Goal: Task Accomplishment & Management: Manage account settings

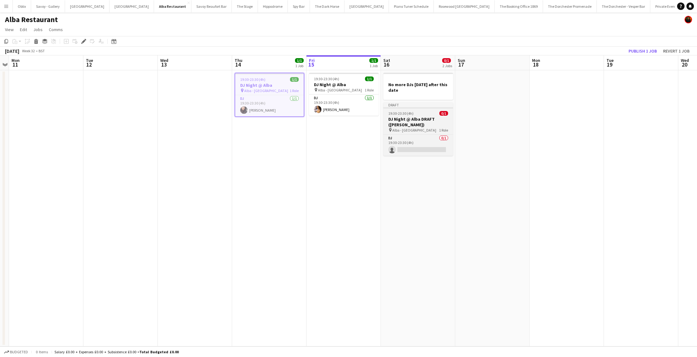
click at [418, 116] on app-job-card "Draft 19:30-23:30 (4h) 0/1 DJ Night @ Alba DRAFT (DANI) pin Alba - Knightsbridg…" at bounding box center [419, 129] width 70 height 54
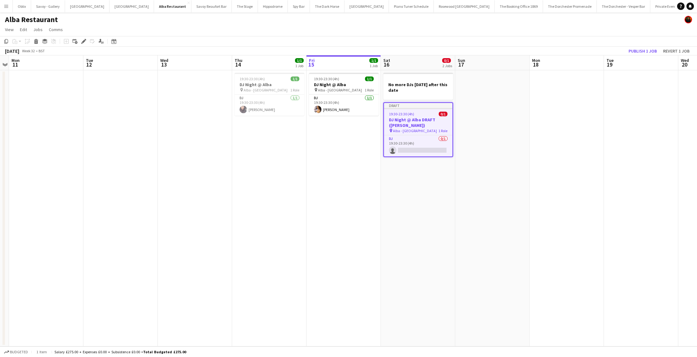
click at [4, 5] on app-icon "Menu" at bounding box center [6, 6] width 5 height 5
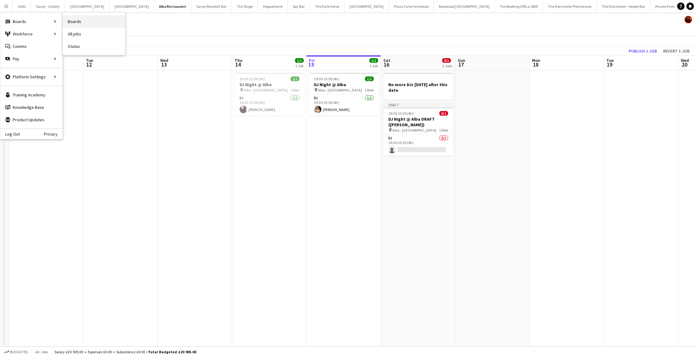
click at [104, 23] on link "Boards" at bounding box center [94, 21] width 62 height 12
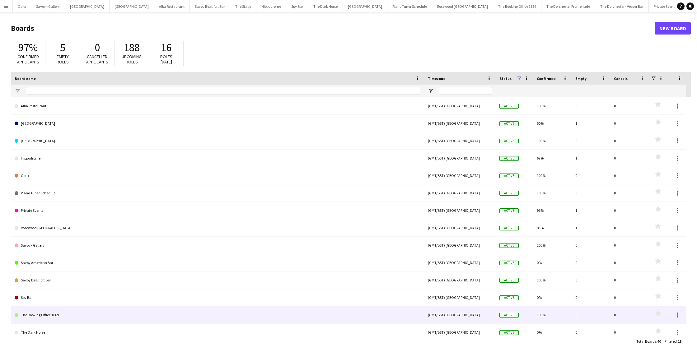
scroll to position [76, 0]
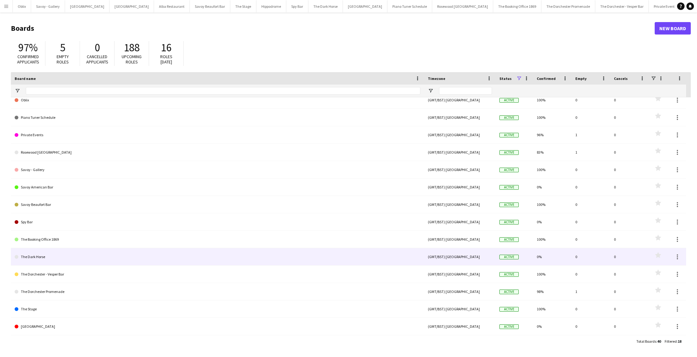
click at [78, 260] on link "The Dark Horse" at bounding box center [218, 256] width 406 height 17
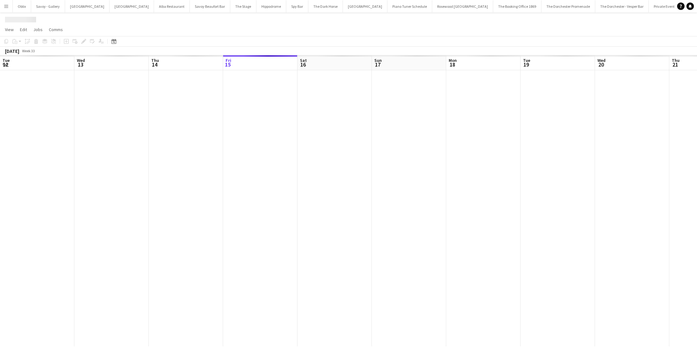
scroll to position [0, 149]
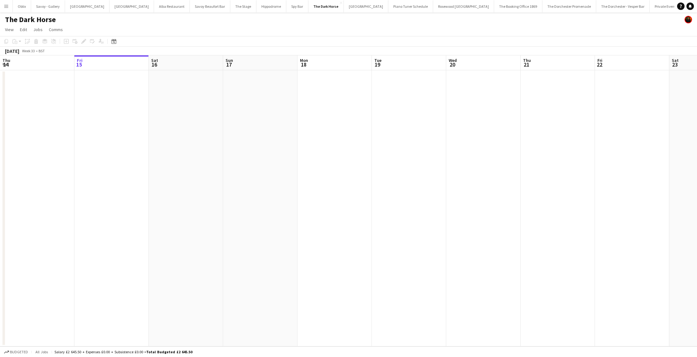
click at [181, 80] on app-date-cell at bounding box center [186, 208] width 74 height 276
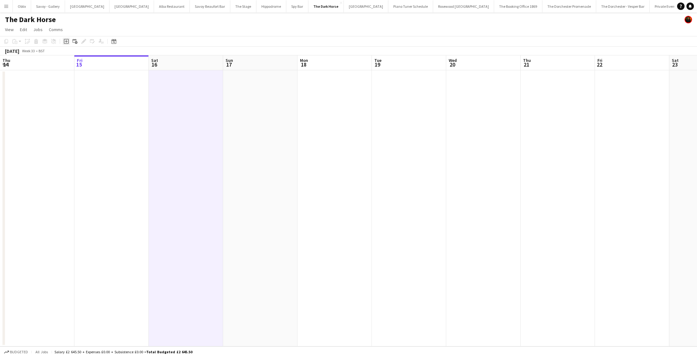
click at [68, 41] on icon "Add job" at bounding box center [66, 41] width 5 height 5
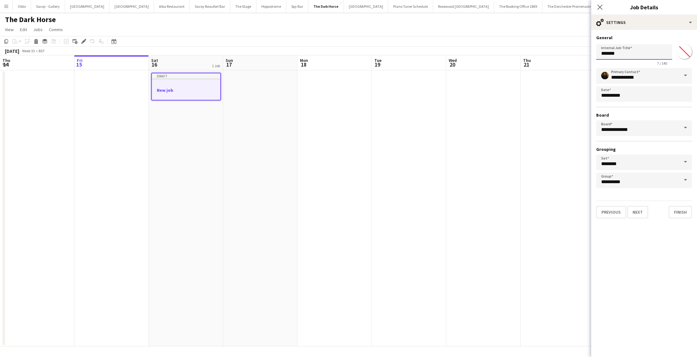
click at [622, 56] on input "*******" at bounding box center [634, 52] width 76 height 16
type input "*"
type input "****"
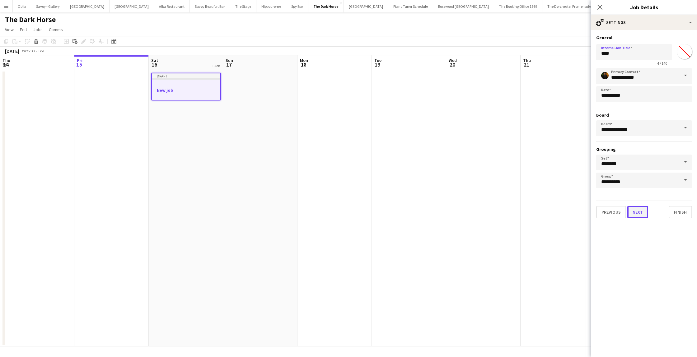
click at [638, 214] on button "Next" at bounding box center [638, 212] width 21 height 12
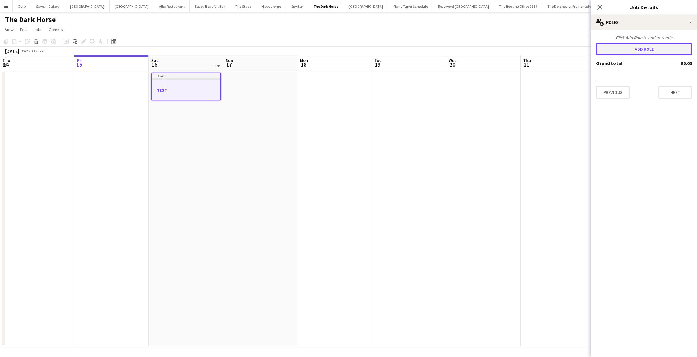
click at [660, 48] on button "Add role" at bounding box center [644, 49] width 96 height 12
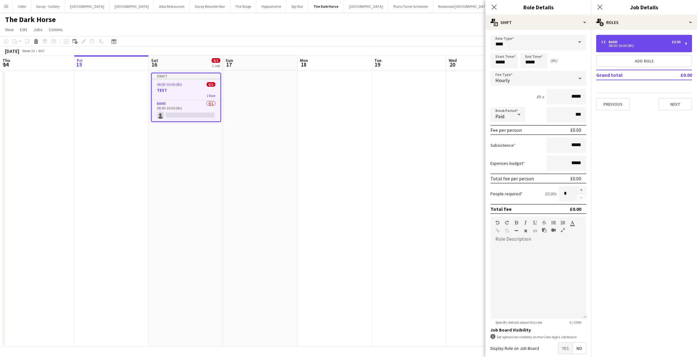
click at [683, 40] on div "1 x Band £0.00 08:00-16:00 (8h)" at bounding box center [644, 43] width 96 height 17
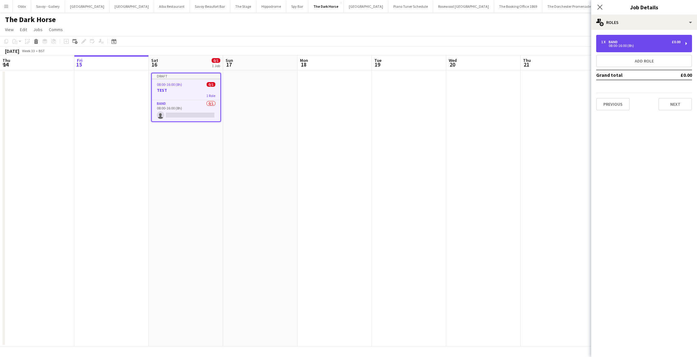
click at [673, 43] on div "£0.00" at bounding box center [676, 42] width 9 height 4
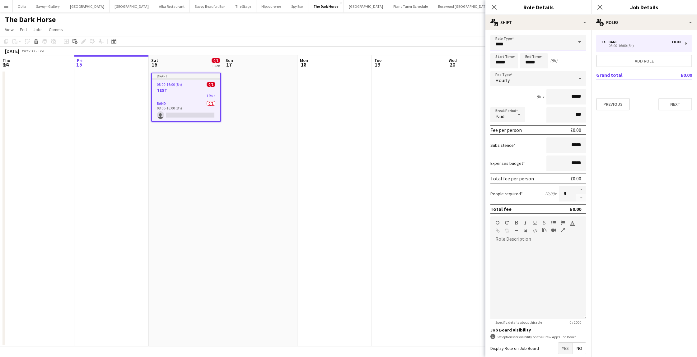
click at [553, 45] on input "****" at bounding box center [539, 43] width 96 height 16
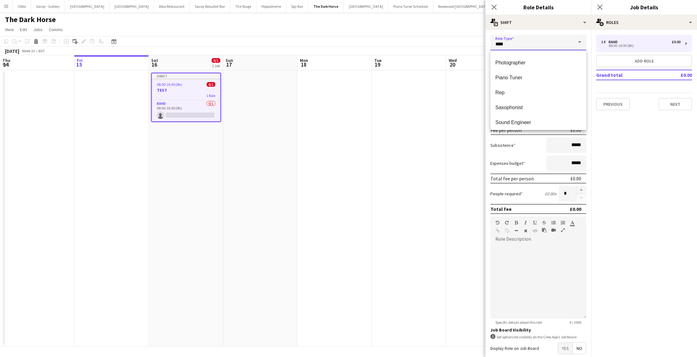
scroll to position [190, 0]
click at [521, 99] on mat-option "Rep" at bounding box center [539, 94] width 96 height 15
type input "***"
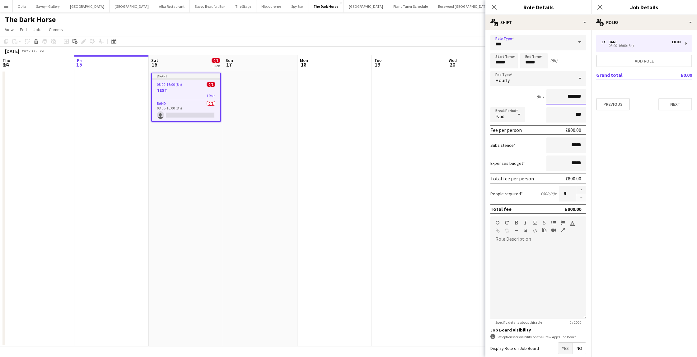
click at [572, 97] on input "*******" at bounding box center [567, 97] width 40 height 16
type input "**"
click at [659, 167] on mat-expansion-panel "pencil3 General details 1 x Band £0.00 08:00-16:00 (8h) Add role Grand total £0…" at bounding box center [644, 193] width 106 height 327
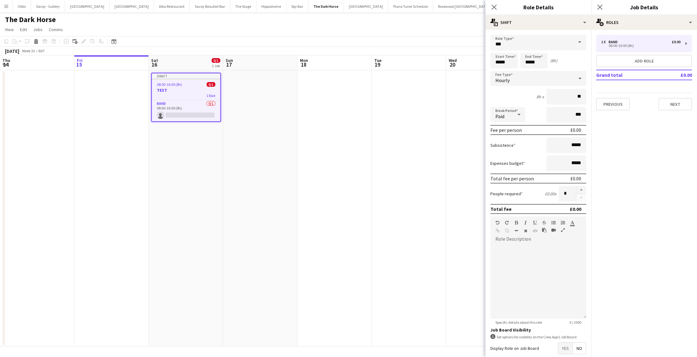
scroll to position [32, 0]
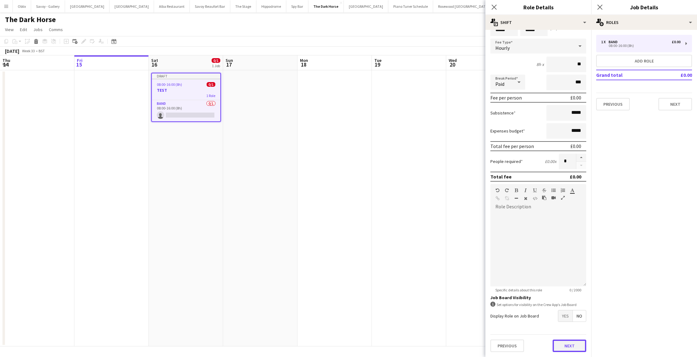
click at [561, 348] on button "Next" at bounding box center [570, 346] width 34 height 12
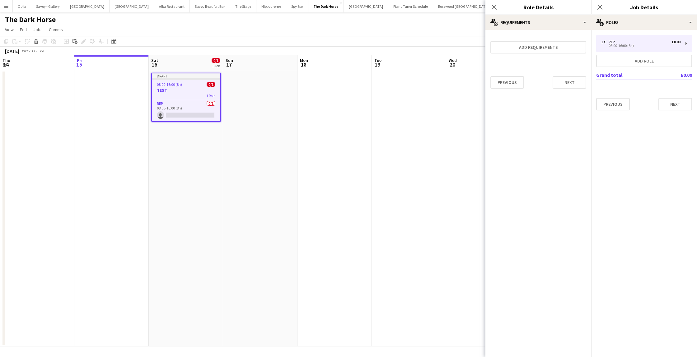
scroll to position [0, 0]
click at [661, 168] on mat-expansion-panel "pencil3 General details 1 x Rep £0.00 08:00-16:00 (8h) Add role Grand total £0.…" at bounding box center [644, 193] width 106 height 327
click at [496, 8] on icon "Close pop-in" at bounding box center [494, 7] width 6 height 6
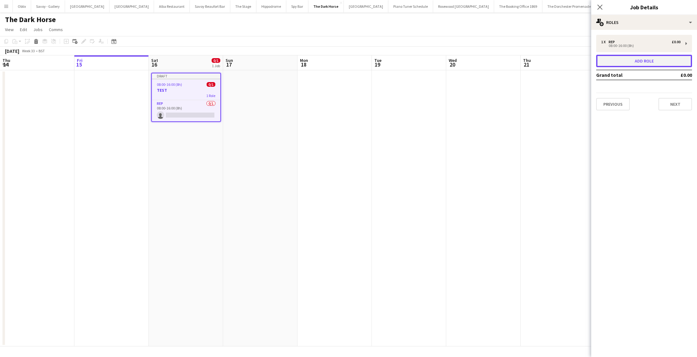
click at [632, 59] on button "Add role" at bounding box center [644, 61] width 96 height 12
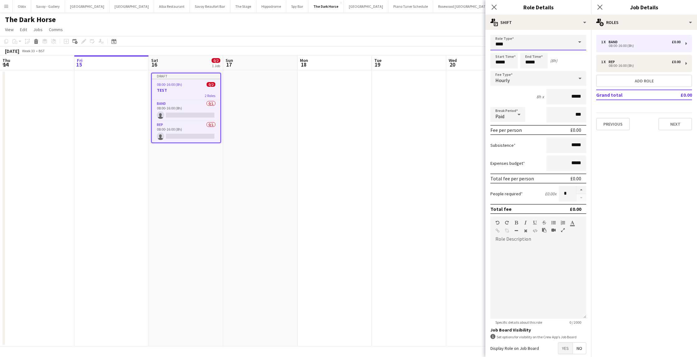
click at [561, 42] on input "****" at bounding box center [539, 43] width 96 height 16
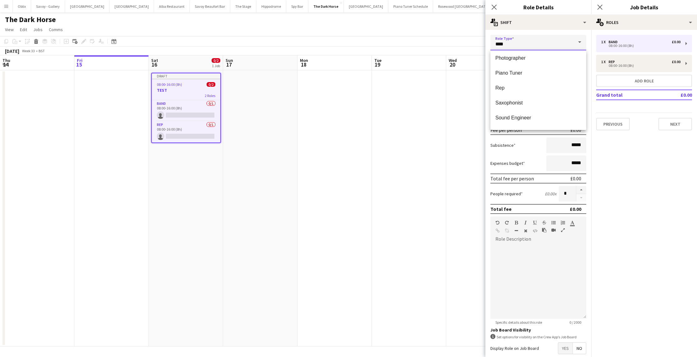
scroll to position [205, 0]
click at [506, 81] on span "Rep" at bounding box center [539, 79] width 86 height 6
type input "***"
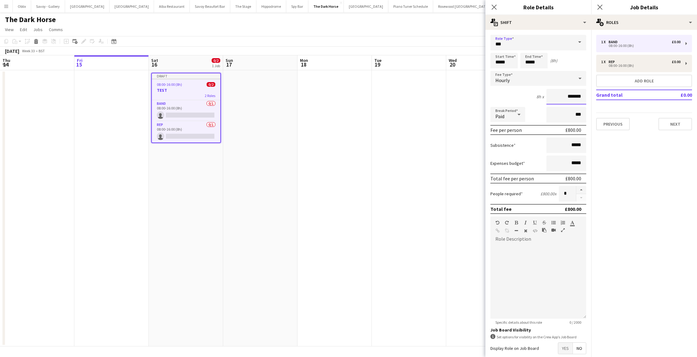
click at [568, 97] on input "*******" at bounding box center [567, 97] width 40 height 16
type input "**"
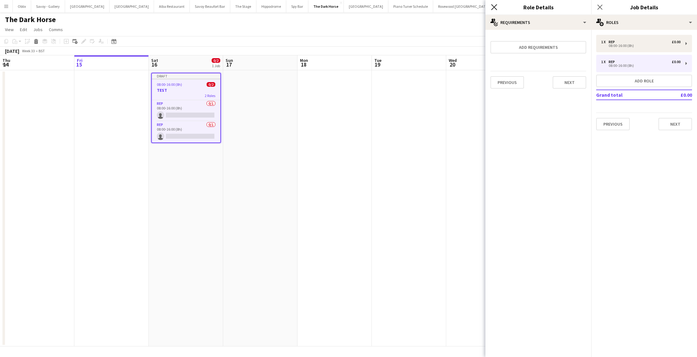
click at [496, 9] on icon "Close pop-in" at bounding box center [494, 7] width 6 height 6
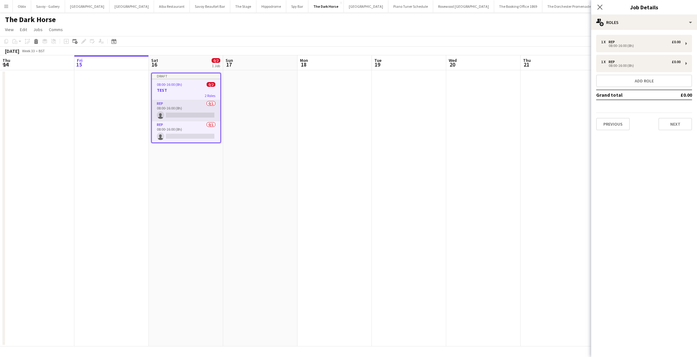
click at [186, 110] on app-card-role "Rep 0/1 08:00-16:00 (8h) single-neutral-actions" at bounding box center [186, 110] width 68 height 21
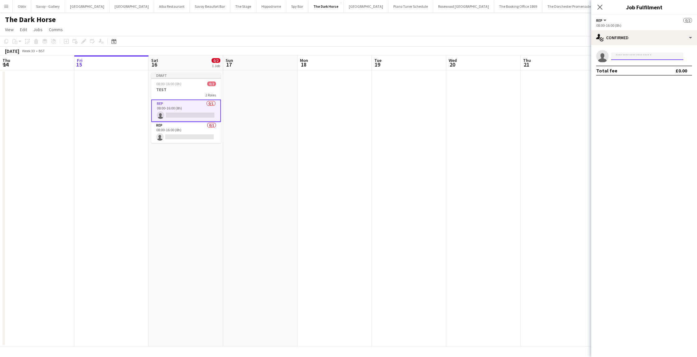
click at [660, 56] on input at bounding box center [647, 56] width 72 height 7
type input "*******"
click at [652, 71] on span "danieleciaravolo.cd@gmail.com" at bounding box center [647, 70] width 62 height 5
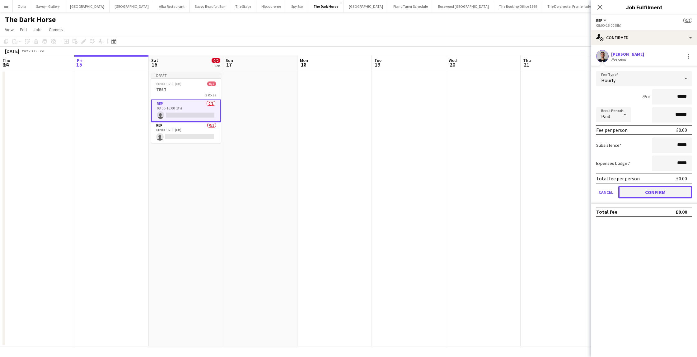
click at [660, 192] on button "Confirm" at bounding box center [656, 192] width 74 height 12
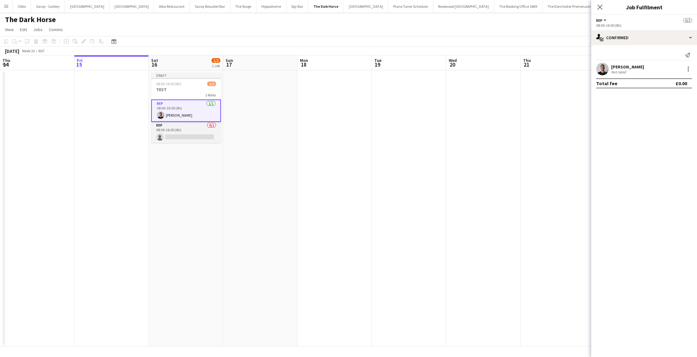
click at [191, 125] on app-card-role "Rep 0/1 08:00-16:00 (8h) single-neutral-actions" at bounding box center [186, 132] width 70 height 21
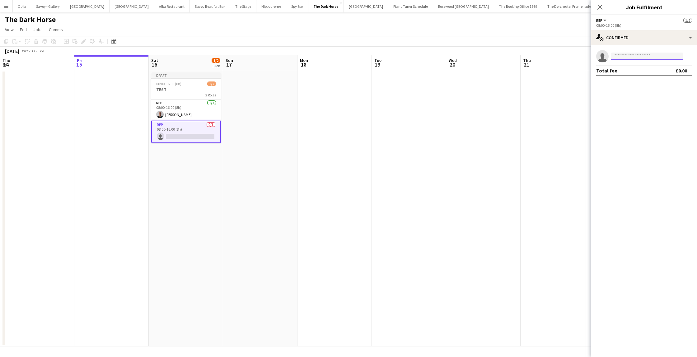
click at [650, 60] on input at bounding box center [647, 56] width 72 height 7
type input "***"
click at [650, 88] on span "+4407746250902" at bounding box center [647, 90] width 62 height 5
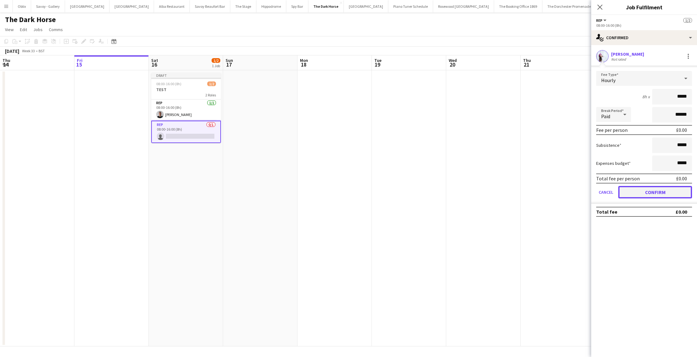
click at [655, 195] on button "Confirm" at bounding box center [656, 192] width 74 height 12
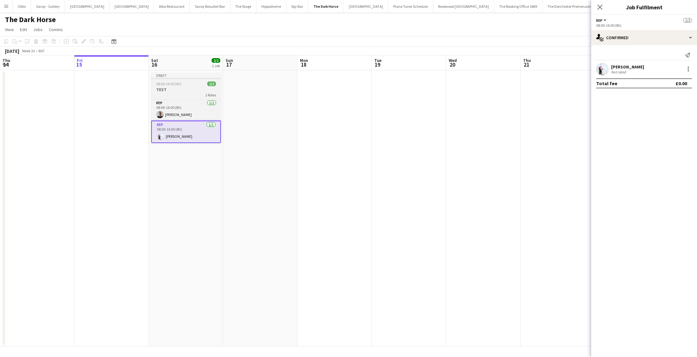
click at [182, 87] on h3 "TEST" at bounding box center [186, 90] width 70 height 6
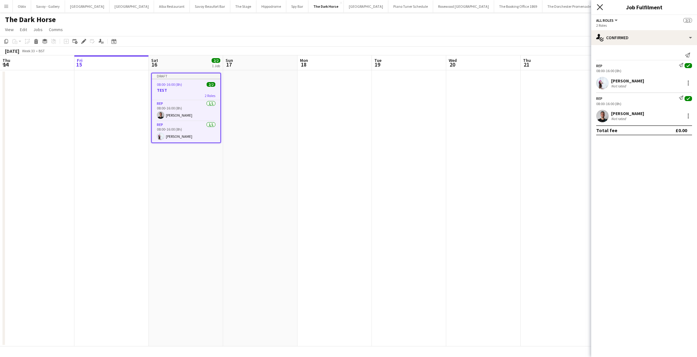
click at [601, 9] on icon "Close pop-in" at bounding box center [600, 7] width 6 height 6
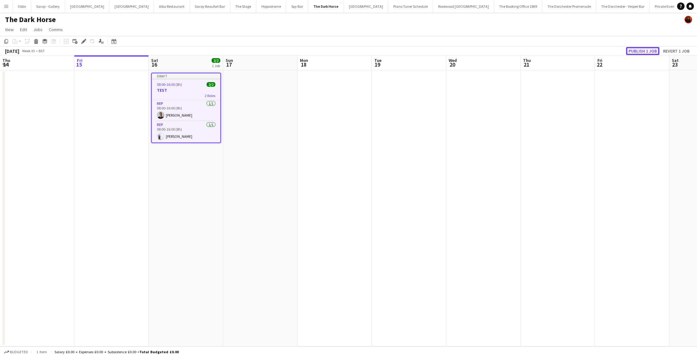
click at [639, 51] on button "Publish 1 job" at bounding box center [642, 51] width 33 height 8
click at [183, 132] on app-card-role "Rep 1/1 08:00-16:00 (8h) Ines Silva" at bounding box center [186, 126] width 68 height 21
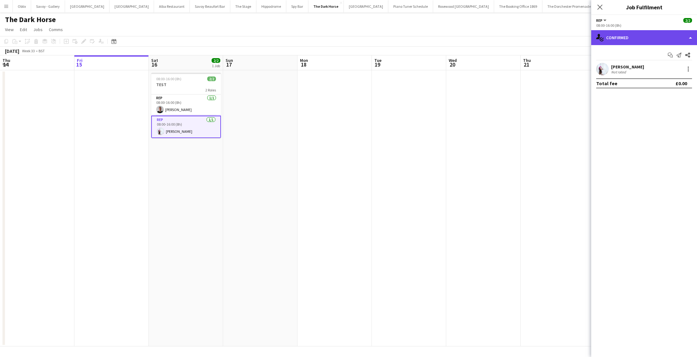
click at [681, 35] on div "single-neutral-actions-check-2 Confirmed" at bounding box center [644, 37] width 106 height 15
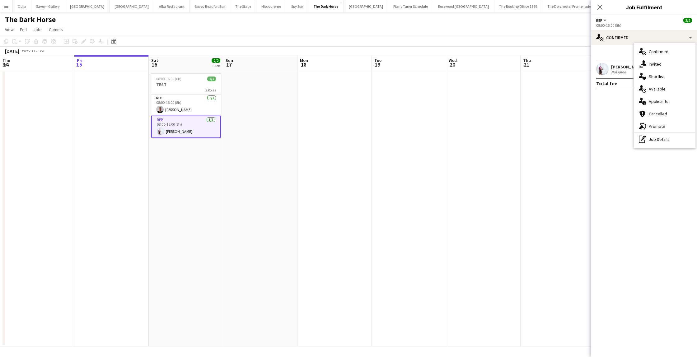
click at [613, 101] on mat-expansion-panel "check Confirmed Start chat Send notification Share Ines Silva Not rated Total f…" at bounding box center [644, 201] width 106 height 312
click at [690, 70] on div at bounding box center [688, 68] width 7 height 7
click at [662, 140] on span "Remove" at bounding box center [658, 140] width 19 height 5
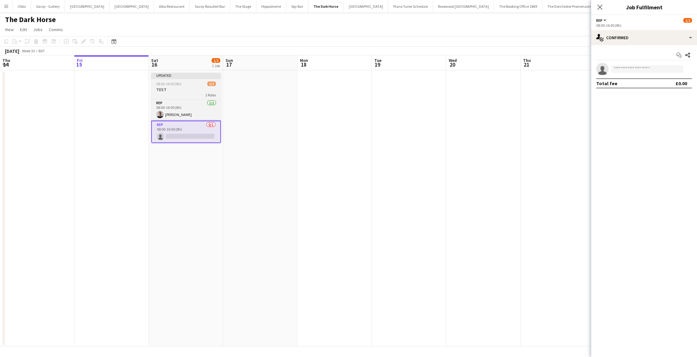
click at [184, 92] on h3 "TEST" at bounding box center [186, 90] width 70 height 6
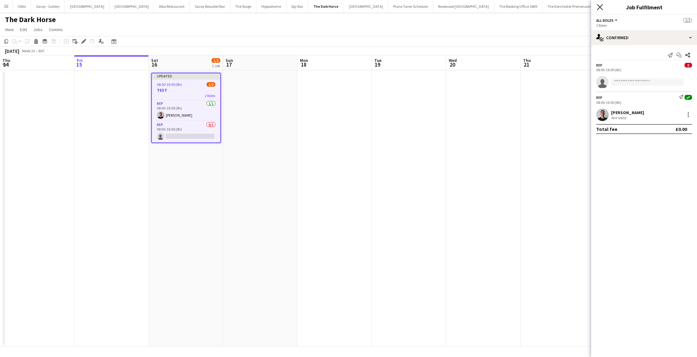
click at [601, 9] on icon "Close pop-in" at bounding box center [600, 7] width 6 height 6
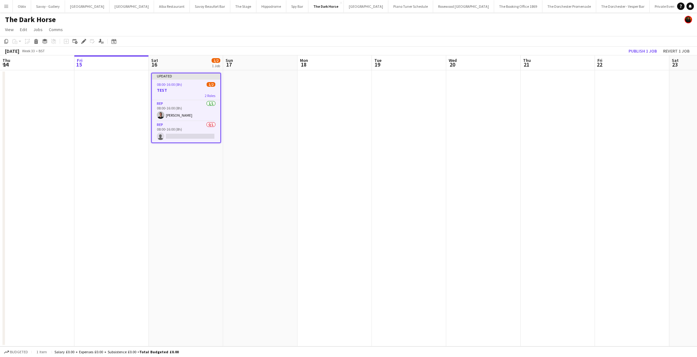
click at [383, 152] on app-date-cell at bounding box center [409, 208] width 74 height 276
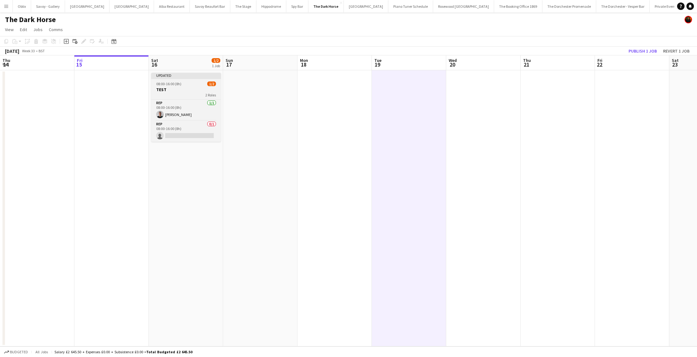
click at [180, 84] on span "08:00-16:00 (8h)" at bounding box center [168, 84] width 25 height 5
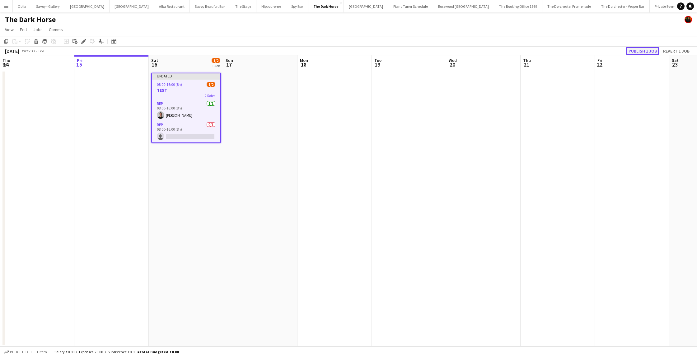
click at [639, 49] on button "Publish 1 job" at bounding box center [642, 51] width 33 height 8
click at [175, 126] on app-card-role "Rep 0/1 08:00-16:00 (8h) single-neutral-actions" at bounding box center [186, 126] width 68 height 21
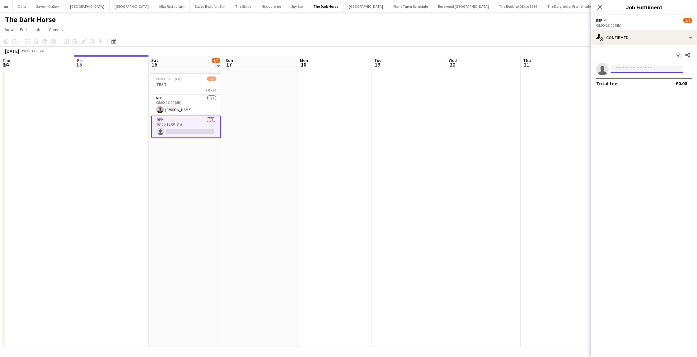
click at [674, 70] on input at bounding box center [647, 68] width 72 height 7
type input "***"
click at [652, 93] on span "Bella Locke Active" at bounding box center [647, 92] width 62 height 5
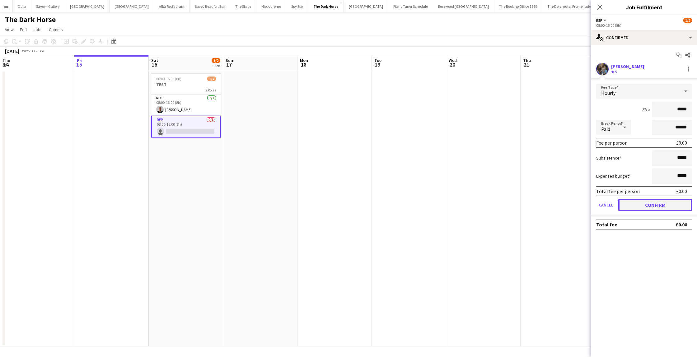
click at [657, 206] on button "Confirm" at bounding box center [656, 205] width 74 height 12
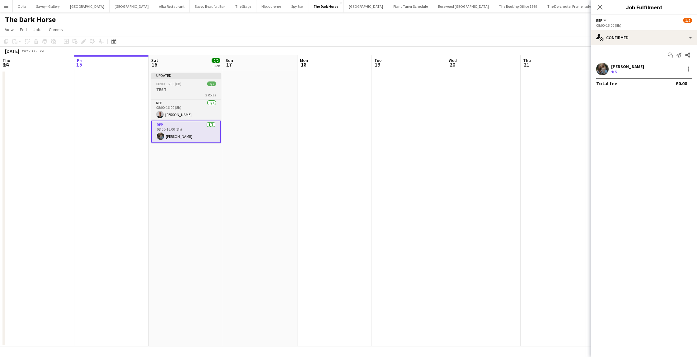
click at [180, 85] on span "08:00-16:00 (8h)" at bounding box center [168, 84] width 25 height 5
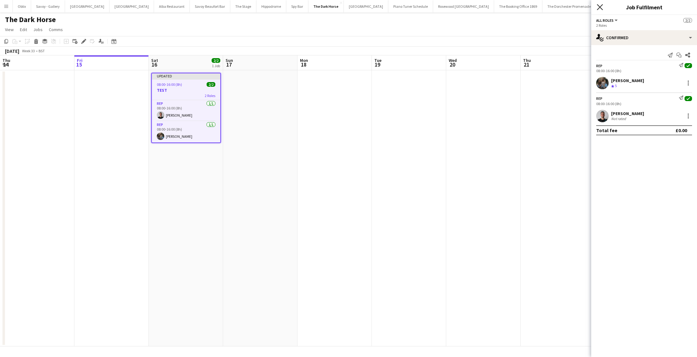
click at [601, 5] on icon "Close pop-in" at bounding box center [600, 7] width 6 height 6
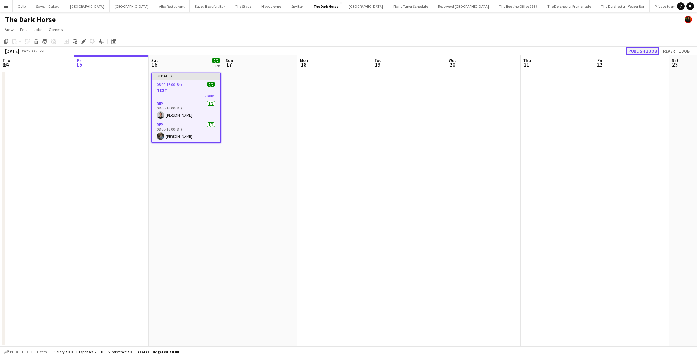
click at [636, 51] on button "Publish 1 job" at bounding box center [642, 51] width 33 height 8
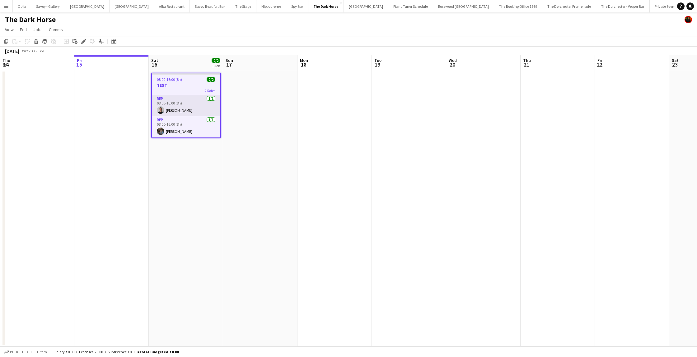
click at [188, 103] on app-card-role "Rep 1/1 08:00-16:00 (8h) Daniele Ciaravolo" at bounding box center [186, 105] width 68 height 21
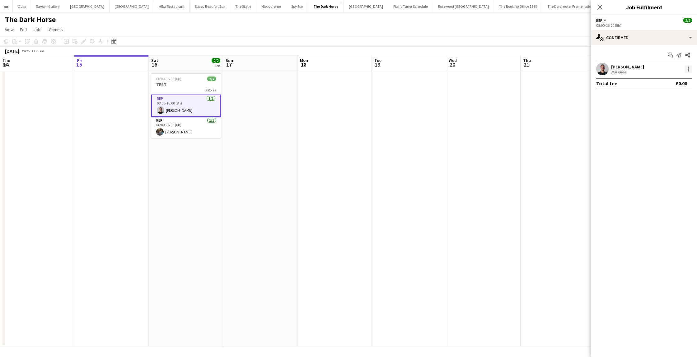
click at [690, 70] on div at bounding box center [688, 68] width 7 height 7
click at [662, 139] on span "Remove" at bounding box center [658, 140] width 19 height 5
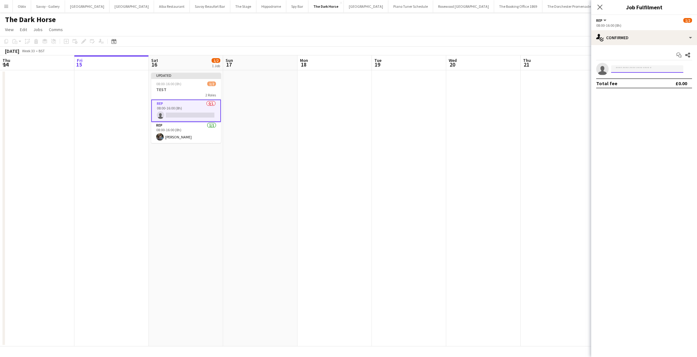
click at [634, 69] on input at bounding box center [647, 68] width 72 height 7
type input "****"
click at [629, 84] on span "ines.silva@moltomusicgroup.com" at bounding box center [647, 83] width 62 height 5
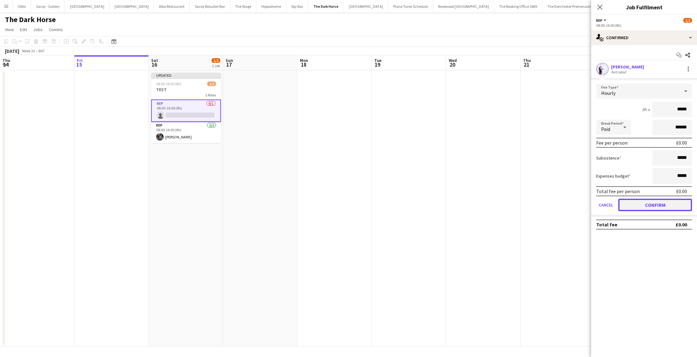
click at [642, 203] on button "Confirm" at bounding box center [656, 205] width 74 height 12
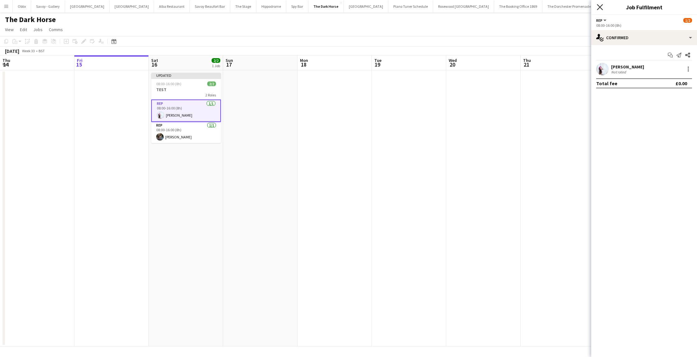
click at [600, 5] on icon "Close pop-in" at bounding box center [600, 7] width 6 height 6
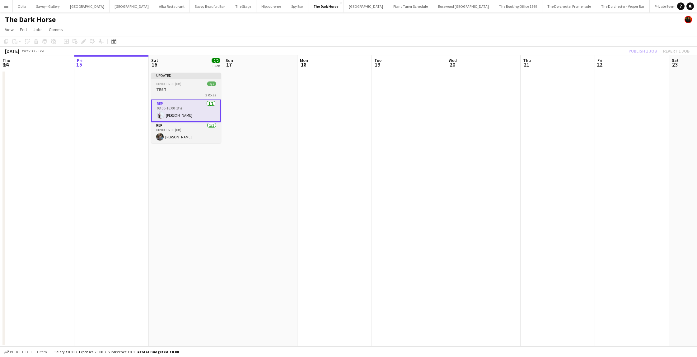
click at [206, 90] on h3 "TEST" at bounding box center [186, 90] width 70 height 6
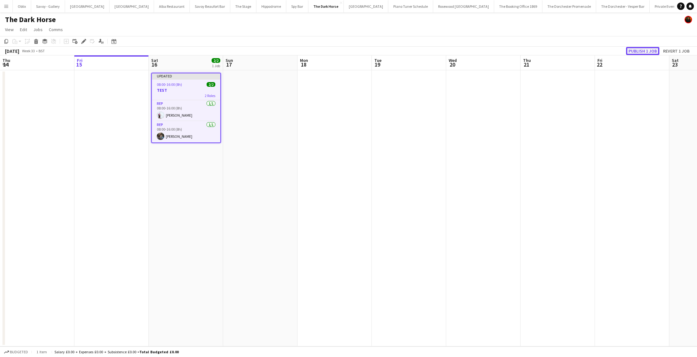
click at [636, 53] on button "Publish 1 job" at bounding box center [642, 51] width 33 height 8
click at [81, 43] on icon "Edit" at bounding box center [83, 41] width 5 height 5
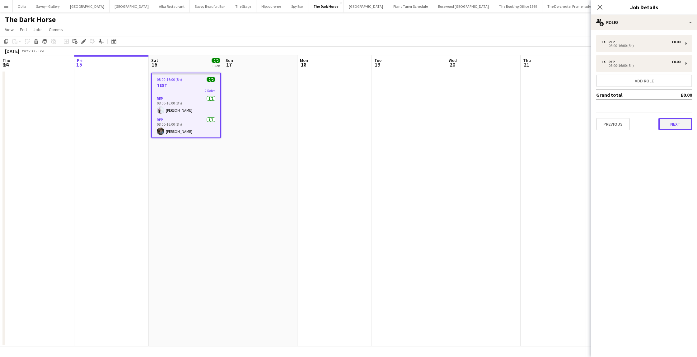
click at [681, 127] on button "Next" at bounding box center [676, 124] width 34 height 12
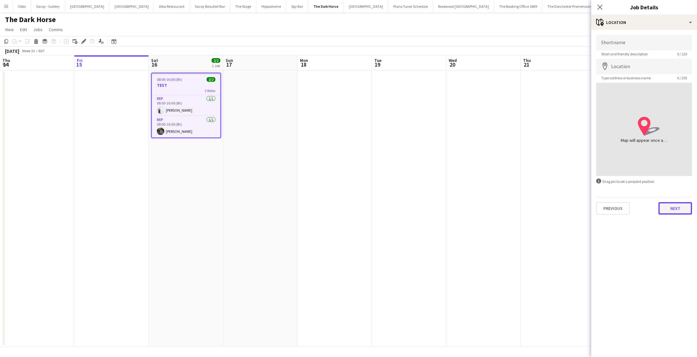
click at [670, 208] on button "Next" at bounding box center [676, 208] width 34 height 12
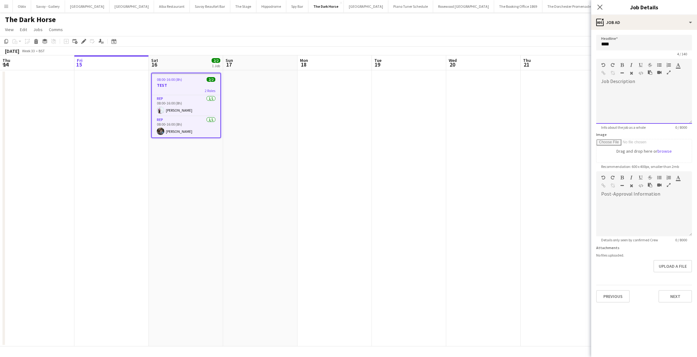
click at [617, 98] on div at bounding box center [644, 105] width 96 height 37
click at [674, 294] on button "Next" at bounding box center [676, 296] width 34 height 12
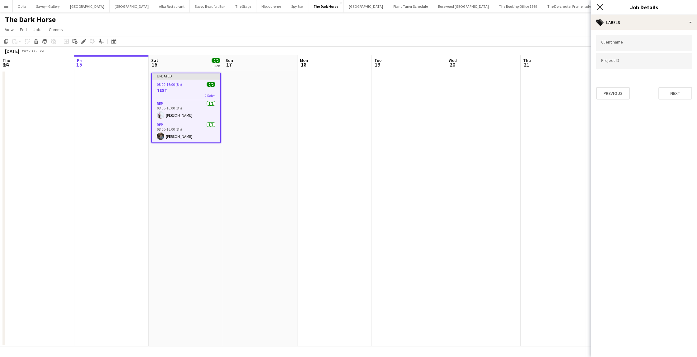
click at [597, 4] on icon at bounding box center [600, 7] width 6 height 6
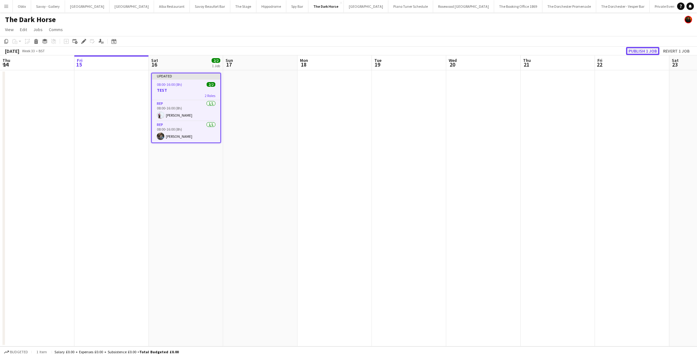
click at [637, 51] on button "Publish 1 job" at bounding box center [642, 51] width 33 height 8
click at [82, 42] on icon "Edit" at bounding box center [83, 41] width 5 height 5
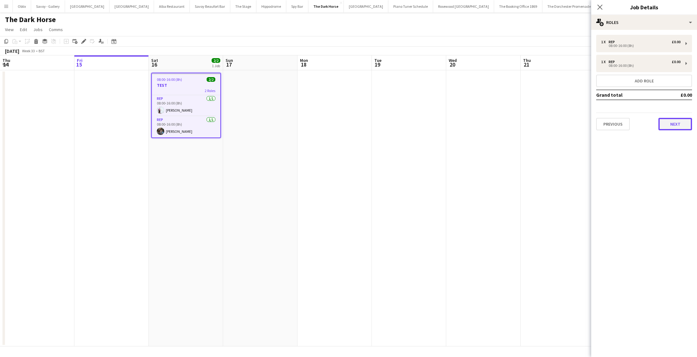
click at [680, 123] on button "Next" at bounding box center [676, 124] width 34 height 12
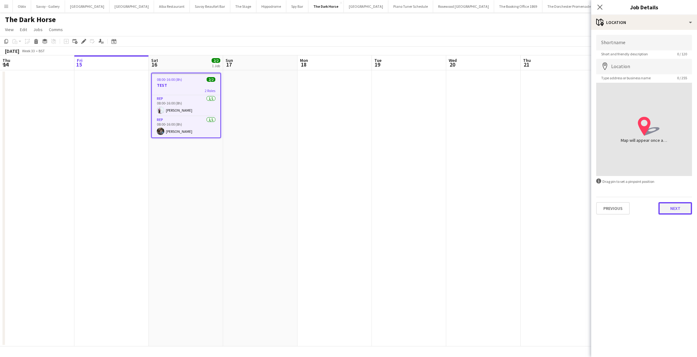
click at [678, 204] on button "Next" at bounding box center [676, 208] width 34 height 12
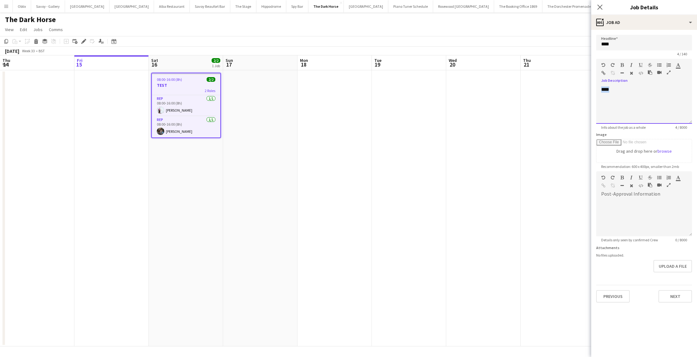
drag, startPoint x: 624, startPoint y: 91, endPoint x: 595, endPoint y: 91, distance: 29.0
click at [595, 91] on form "Headline **** 4 / 140 Job Description default Heading 1 Heading 2 Heading 3 Hea…" at bounding box center [644, 169] width 106 height 268
click at [627, 92] on div "****" at bounding box center [644, 105] width 96 height 37
click at [680, 267] on button "Upload a file" at bounding box center [673, 266] width 39 height 12
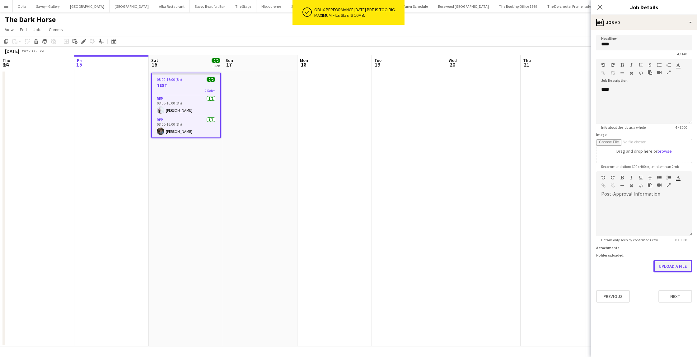
click at [680, 262] on button "Upload a file" at bounding box center [673, 266] width 39 height 12
click at [546, 168] on app-date-cell at bounding box center [558, 208] width 74 height 276
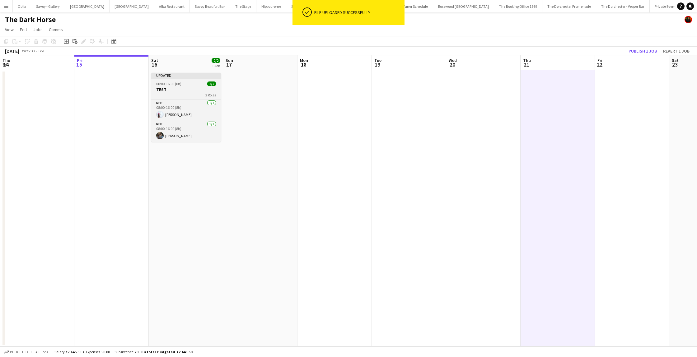
click at [156, 85] on div "08:00-16:00 (8h) 2/2" at bounding box center [186, 84] width 70 height 5
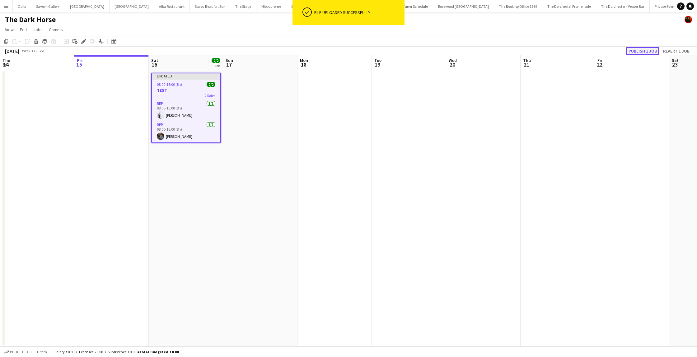
click at [643, 50] on button "Publish 1 job" at bounding box center [642, 51] width 33 height 8
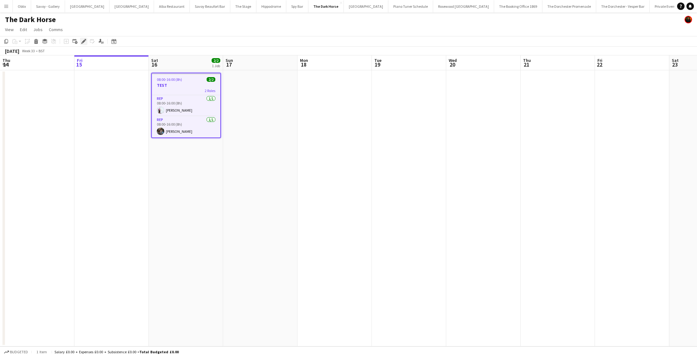
click at [82, 42] on icon at bounding box center [83, 41] width 3 height 3
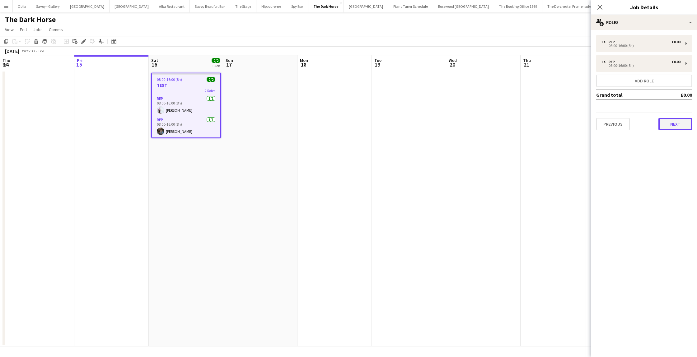
click at [669, 129] on button "Next" at bounding box center [676, 124] width 34 height 12
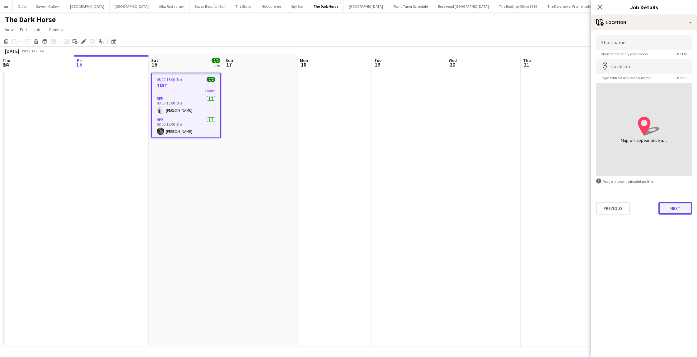
click at [668, 207] on button "Next" at bounding box center [676, 208] width 34 height 12
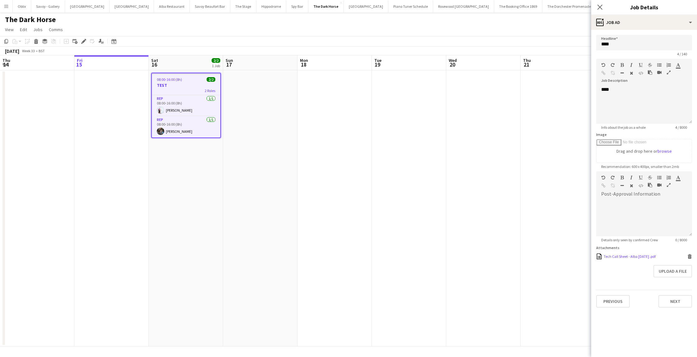
click at [691, 257] on icon at bounding box center [690, 257] width 3 height 3
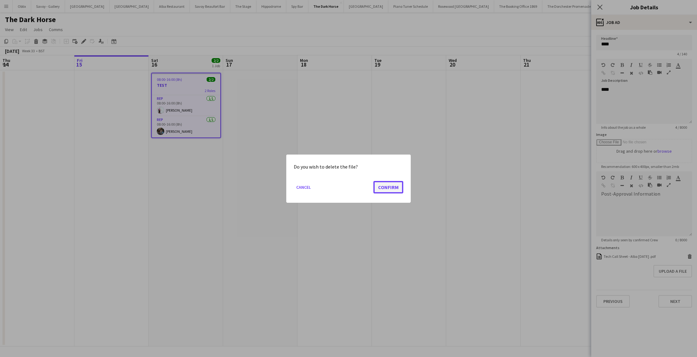
click at [389, 188] on button "Confirm" at bounding box center [389, 187] width 30 height 12
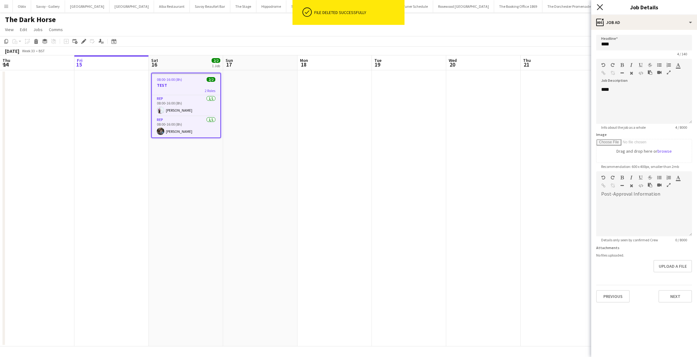
click at [601, 6] on icon at bounding box center [600, 7] width 6 height 6
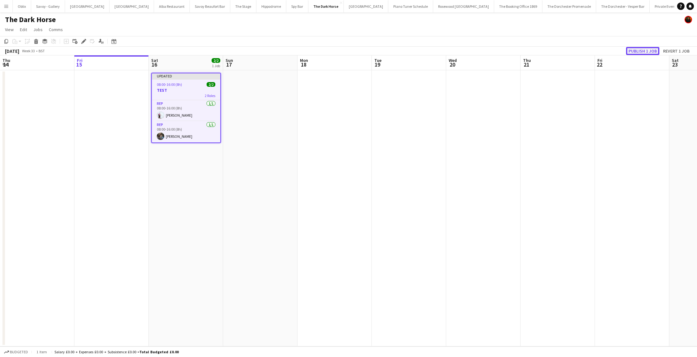
click at [644, 51] on button "Publish 1 job" at bounding box center [642, 51] width 33 height 8
click at [85, 42] on icon "Edit" at bounding box center [83, 41] width 5 height 5
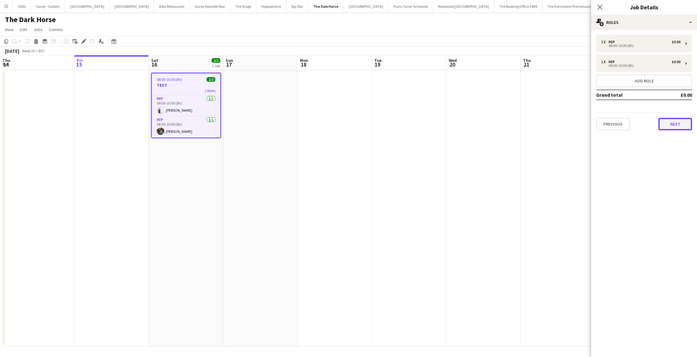
click at [678, 122] on button "Next" at bounding box center [676, 124] width 34 height 12
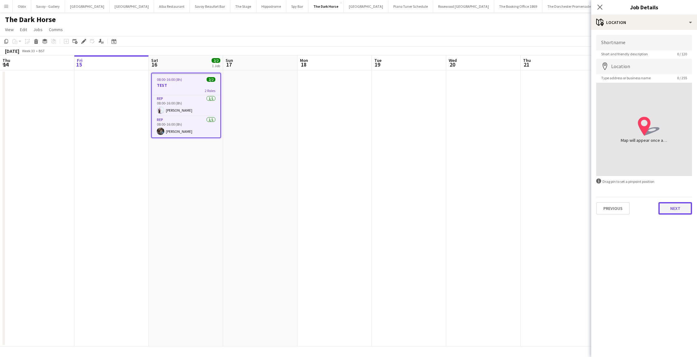
click at [676, 205] on button "Next" at bounding box center [676, 208] width 34 height 12
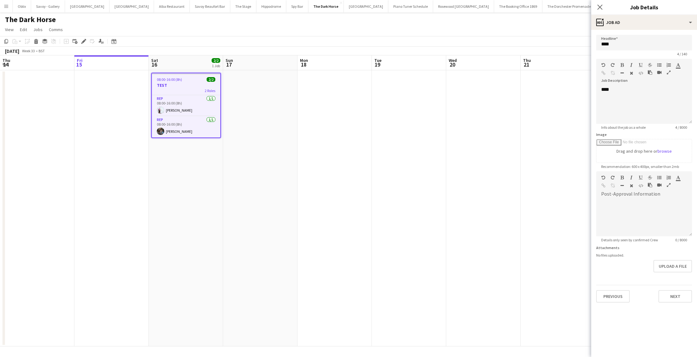
click at [612, 255] on div "No files uploaded." at bounding box center [644, 255] width 96 height 5
click at [671, 262] on button "Upload a file" at bounding box center [673, 266] width 39 height 12
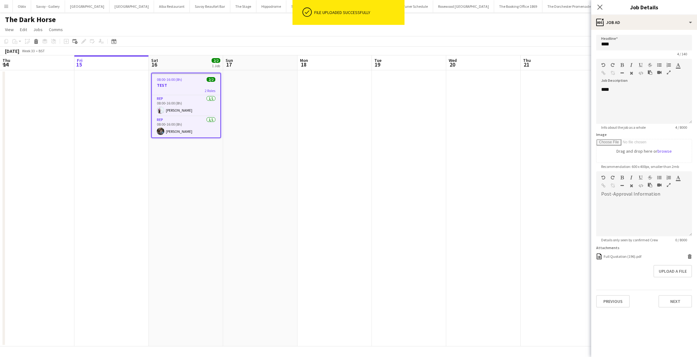
click at [522, 184] on app-date-cell at bounding box center [558, 208] width 74 height 276
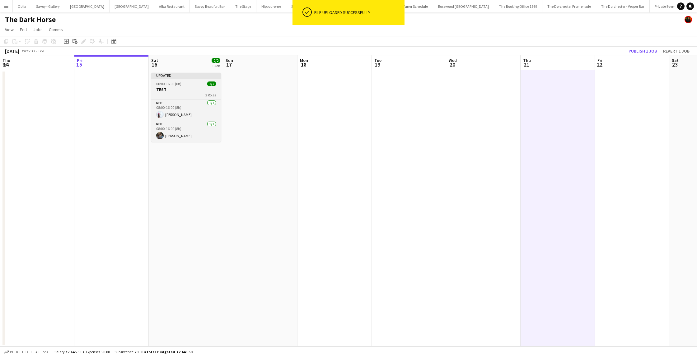
click at [156, 94] on div "2 Roles" at bounding box center [186, 94] width 70 height 5
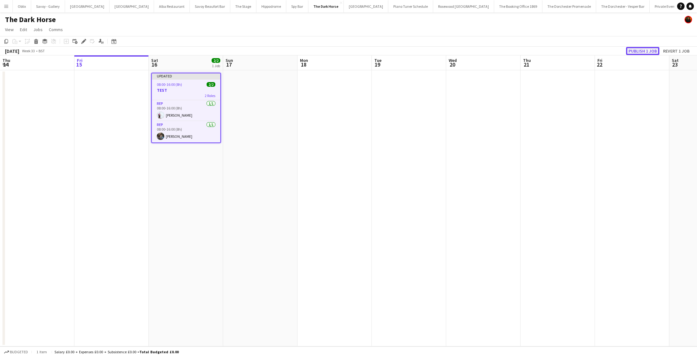
click at [643, 49] on button "Publish 1 job" at bounding box center [642, 51] width 33 height 8
click at [188, 86] on h3 "TEST" at bounding box center [186, 85] width 68 height 6
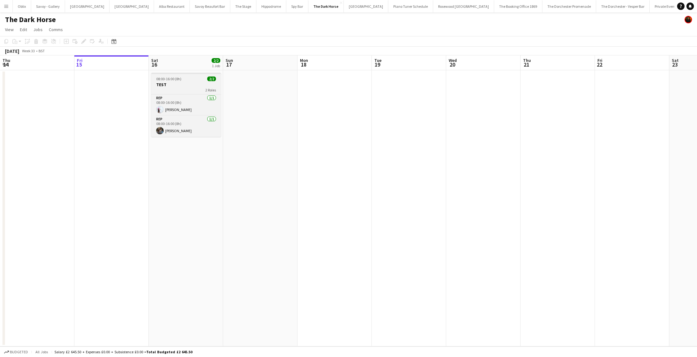
click at [188, 86] on h3 "TEST" at bounding box center [186, 85] width 70 height 6
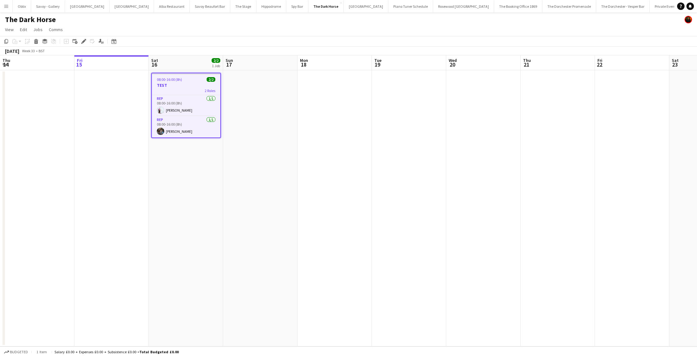
click at [182, 85] on h3 "TEST" at bounding box center [186, 85] width 68 height 6
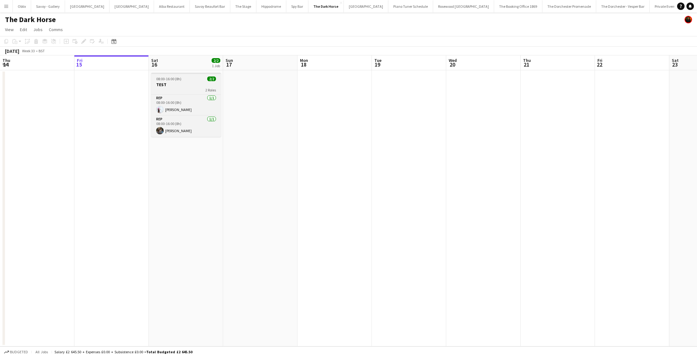
click at [182, 85] on h3 "TEST" at bounding box center [186, 85] width 70 height 6
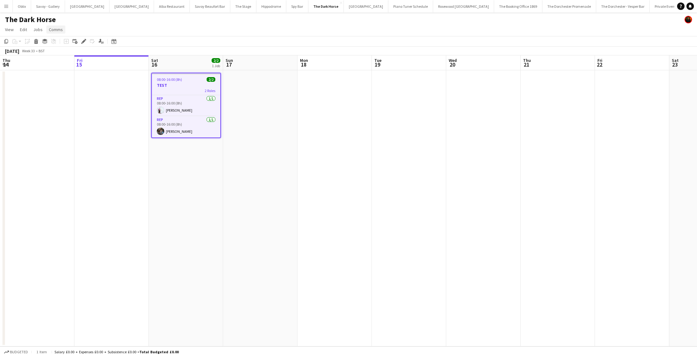
click at [61, 30] on span "Comms" at bounding box center [56, 30] width 14 height 6
click at [69, 58] on span "Create chat" at bounding box center [62, 56] width 22 height 6
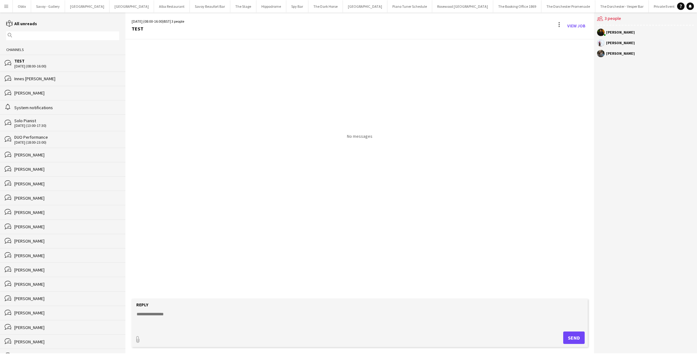
click at [157, 316] on textarea at bounding box center [361, 319] width 450 height 16
click at [271, 312] on textarea at bounding box center [361, 319] width 450 height 16
type textarea "****"
click at [577, 340] on button "Send" at bounding box center [573, 338] width 21 height 12
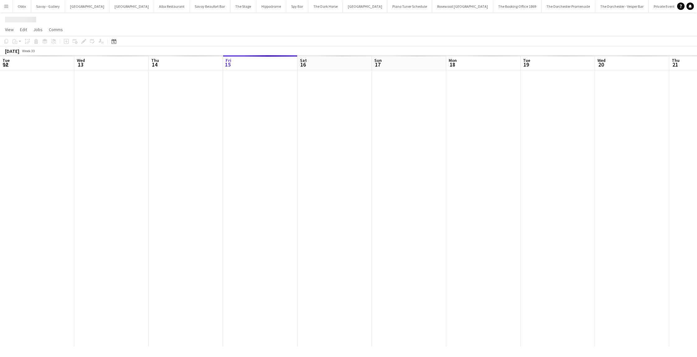
scroll to position [0, 149]
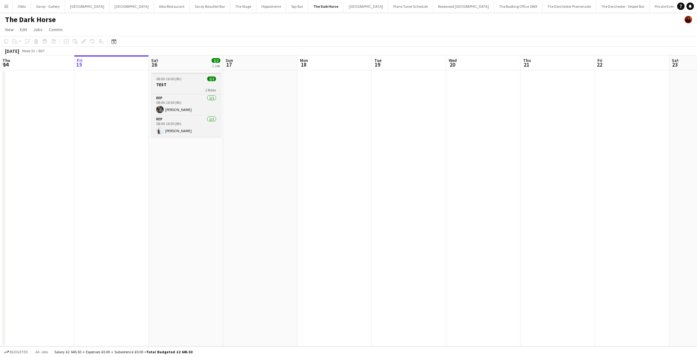
click at [180, 82] on h3 "TEST" at bounding box center [186, 85] width 70 height 6
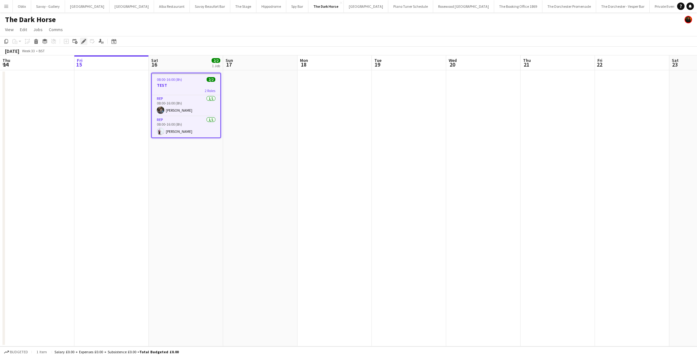
click at [82, 40] on icon "Edit" at bounding box center [83, 41] width 5 height 5
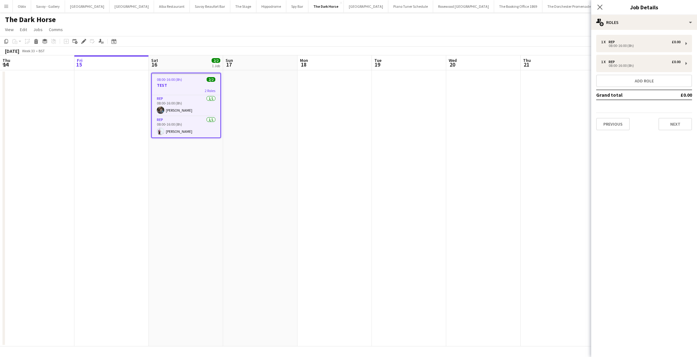
click at [186, 88] on div "2 Roles" at bounding box center [186, 90] width 68 height 5
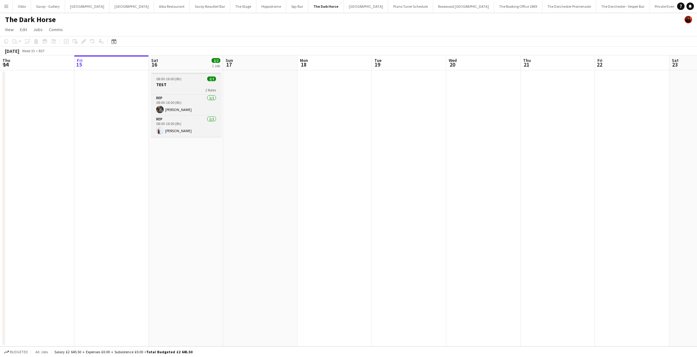
click at [179, 85] on h3 "TEST" at bounding box center [186, 85] width 70 height 6
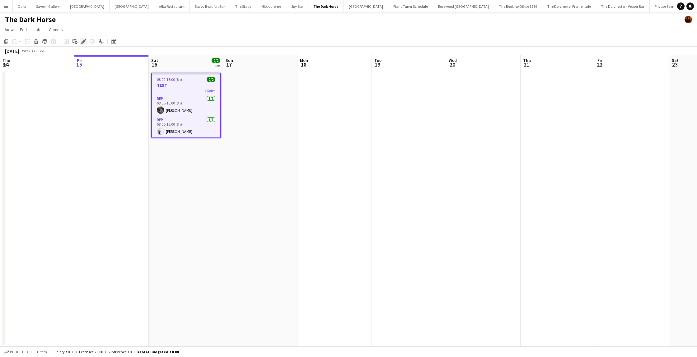
click at [85, 40] on icon at bounding box center [86, 40] width 2 height 2
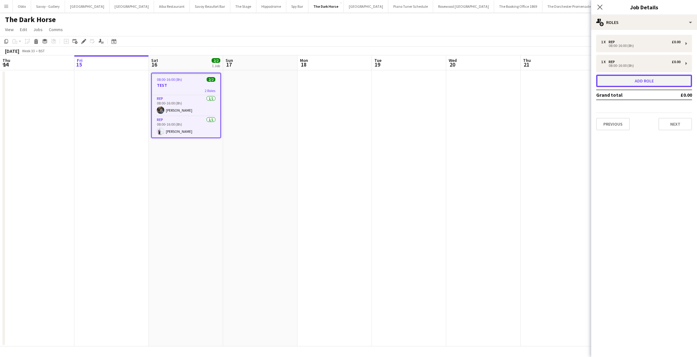
click at [642, 84] on button "Add role" at bounding box center [644, 81] width 96 height 12
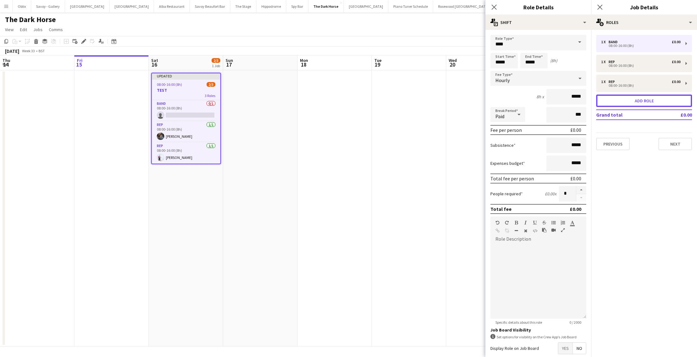
scroll to position [32, 0]
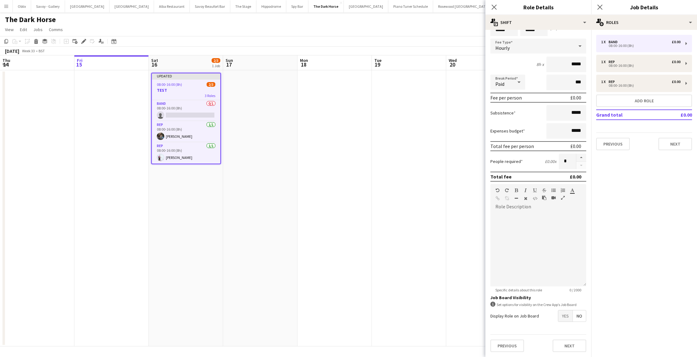
click at [415, 266] on app-date-cell at bounding box center [409, 208] width 74 height 276
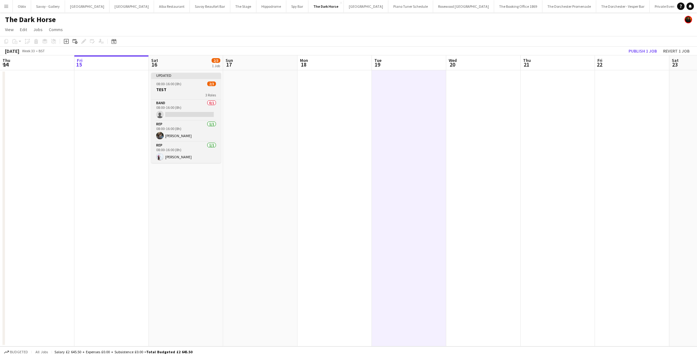
click at [190, 87] on h3 "TEST" at bounding box center [186, 90] width 70 height 6
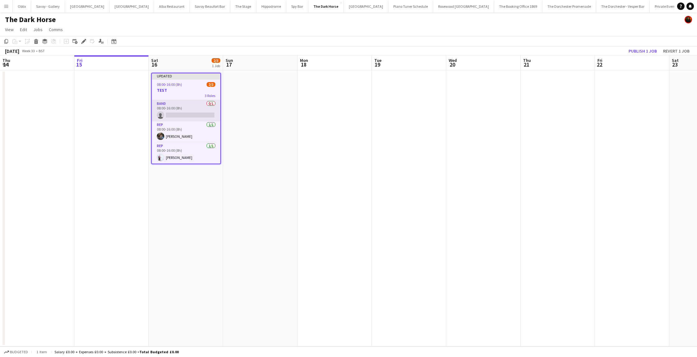
click at [189, 113] on app-card-role "Band 0/1 08:00-16:00 (8h) single-neutral-actions" at bounding box center [186, 110] width 68 height 21
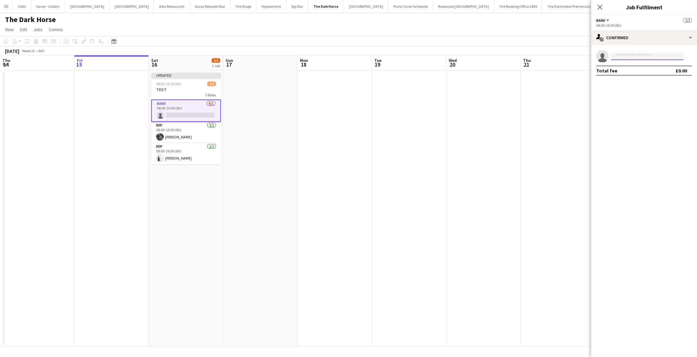
click at [632, 59] on input at bounding box center [647, 56] width 72 height 7
type input "*******"
click at [632, 73] on span "+4407923968326" at bounding box center [647, 75] width 62 height 5
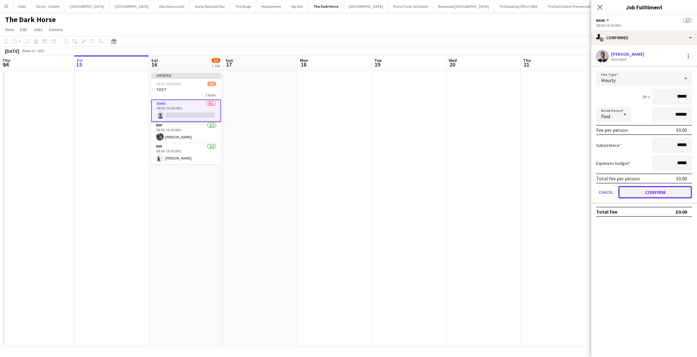
click at [646, 192] on button "Confirm" at bounding box center [656, 192] width 74 height 12
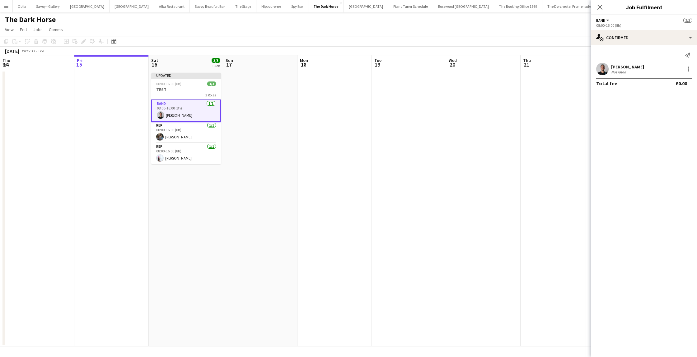
click at [275, 118] on app-date-cell at bounding box center [260, 208] width 74 height 276
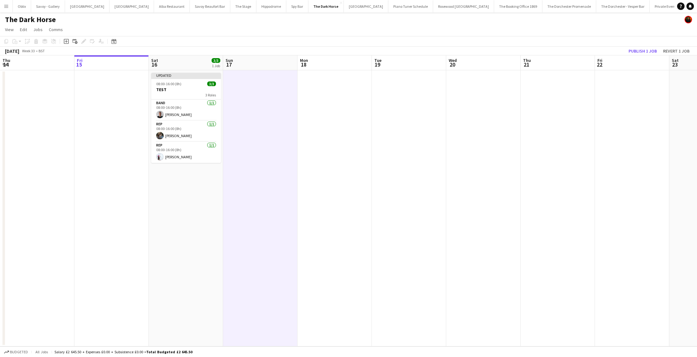
click at [149, 85] on app-date-cell "Updated 08:00-16:00 (8h) 3/3 TEST 3 Roles Band 1/1 08:00-16:00 (8h) Daniele Cia…" at bounding box center [186, 208] width 74 height 276
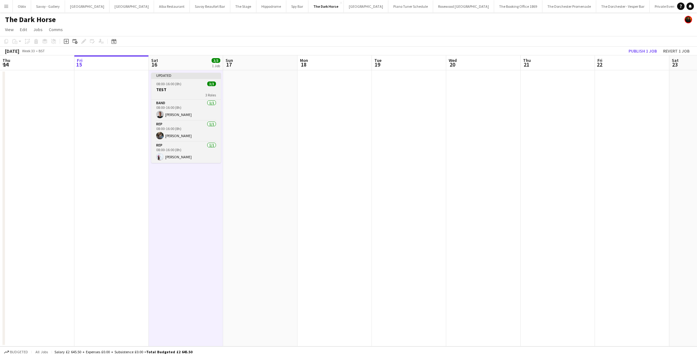
click at [158, 86] on span "08:00-16:00 (8h)" at bounding box center [168, 84] width 25 height 5
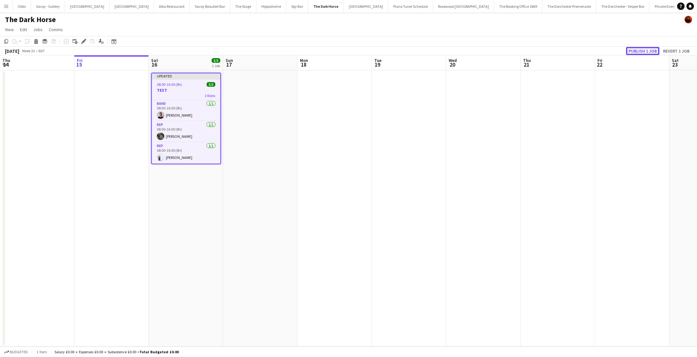
click at [643, 50] on button "Publish 1 job" at bounding box center [642, 51] width 33 height 8
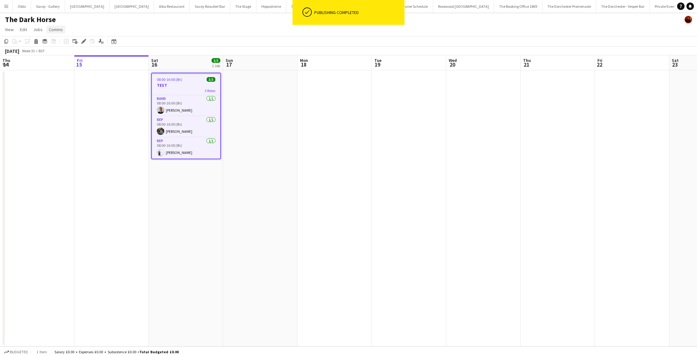
click at [56, 28] on span "Comms" at bounding box center [56, 30] width 14 height 6
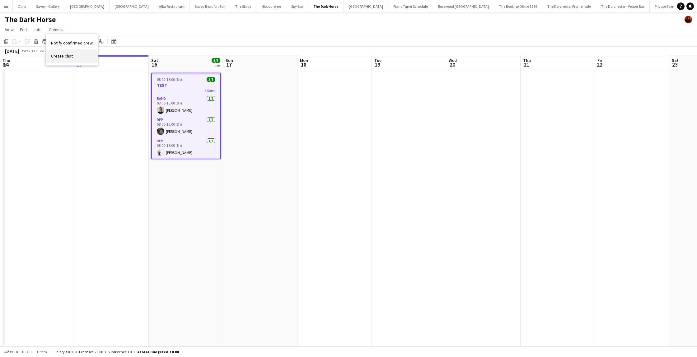
click at [62, 58] on span "Create chat" at bounding box center [62, 56] width 22 height 6
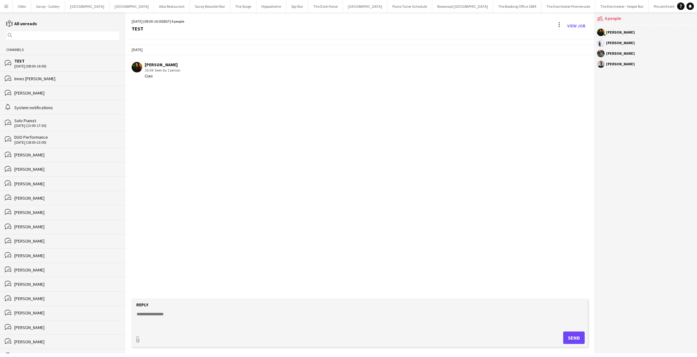
click at [263, 314] on textarea at bounding box center [361, 319] width 450 height 16
type textarea "******"
click at [579, 336] on button "Send" at bounding box center [573, 338] width 21 height 12
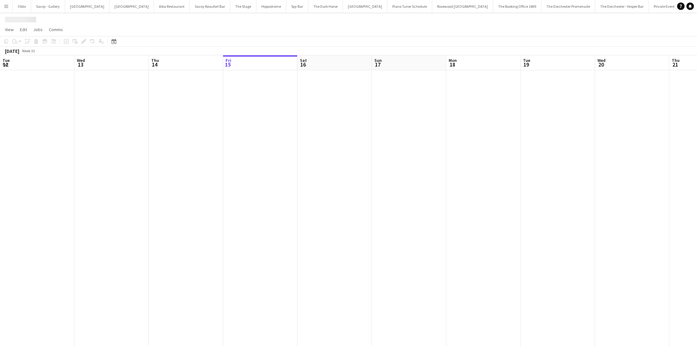
scroll to position [0, 149]
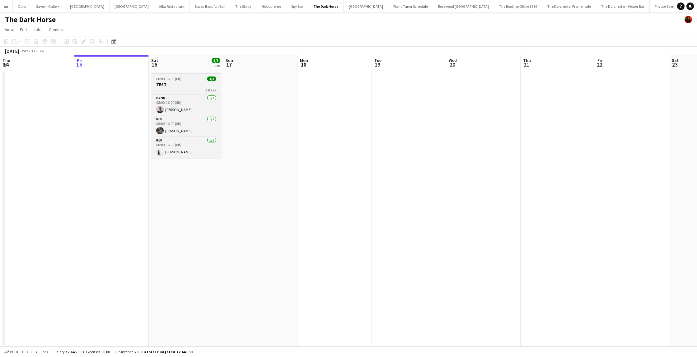
click at [177, 88] on div "3 Roles" at bounding box center [186, 89] width 70 height 5
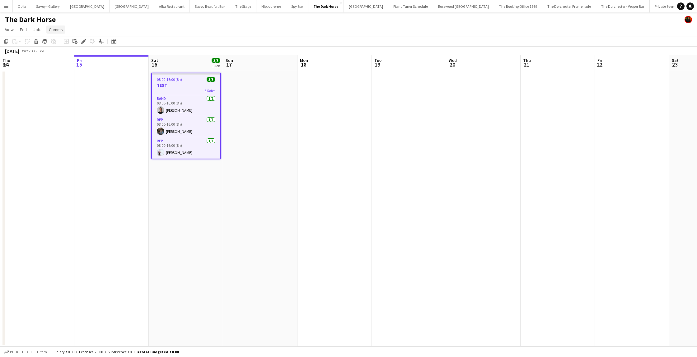
click at [50, 27] on span "Comms" at bounding box center [56, 30] width 14 height 6
click at [74, 43] on span "Notify confirmed crew" at bounding box center [72, 43] width 42 height 6
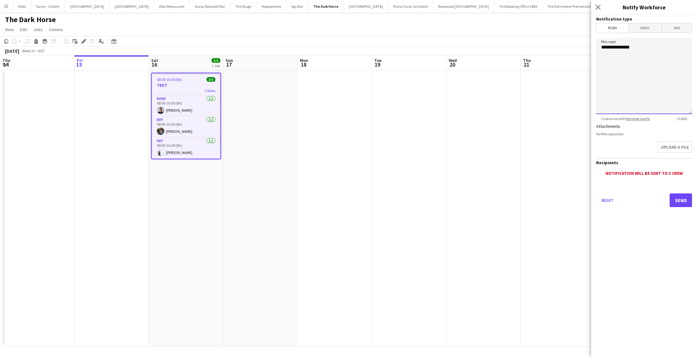
click at [642, 53] on textarea "**********" at bounding box center [644, 76] width 96 height 76
type textarea "**********"
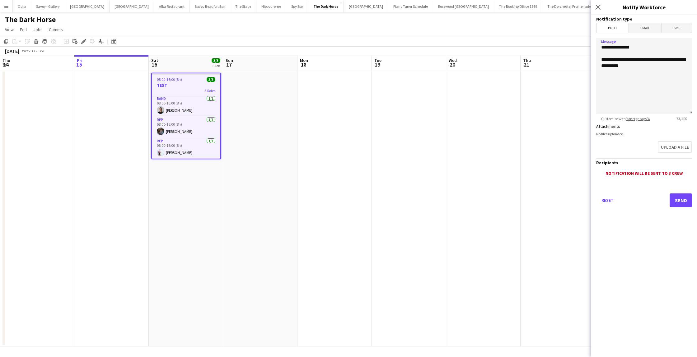
click at [644, 29] on span "Email" at bounding box center [645, 27] width 33 height 9
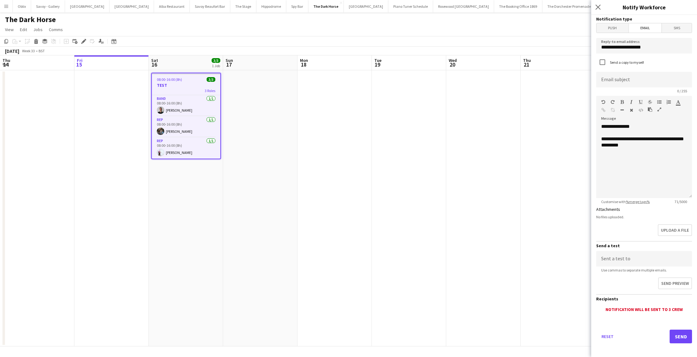
click at [672, 27] on span "SMS" at bounding box center [677, 27] width 30 height 9
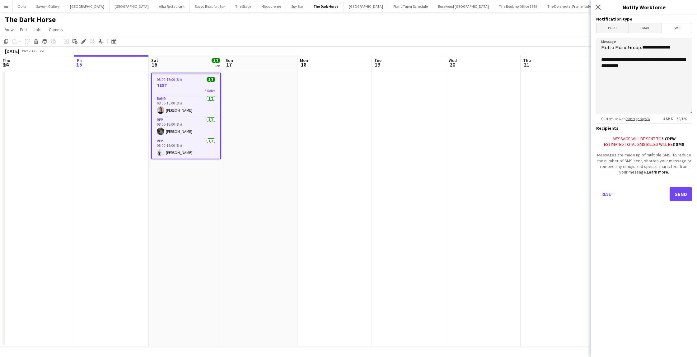
click at [603, 26] on span "Push" at bounding box center [613, 27] width 32 height 9
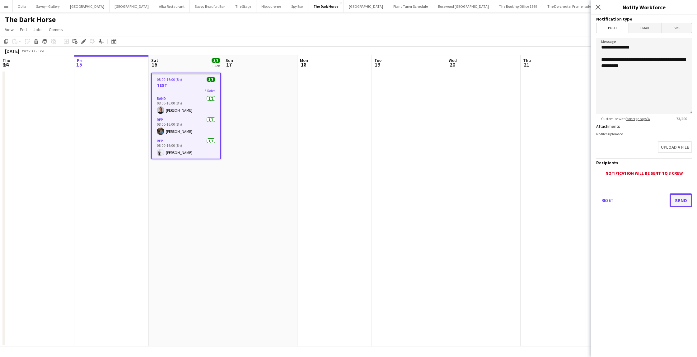
click at [676, 201] on button "Send" at bounding box center [681, 201] width 22 height 14
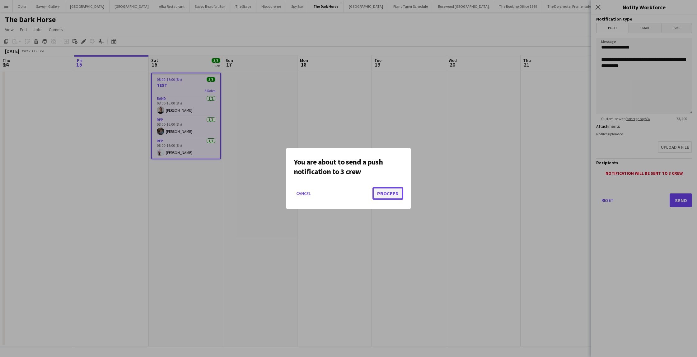
click at [395, 195] on button "Proceed" at bounding box center [388, 193] width 31 height 12
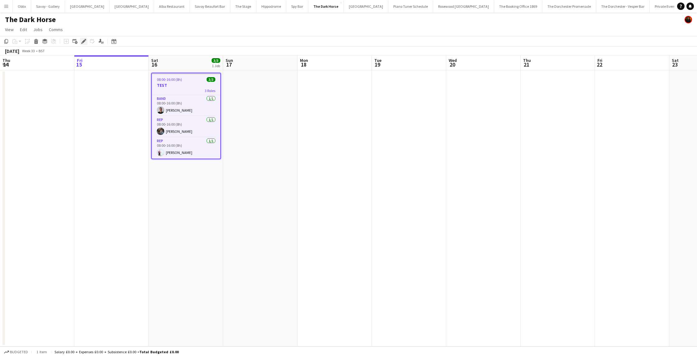
click at [85, 42] on icon "Edit" at bounding box center [83, 41] width 5 height 5
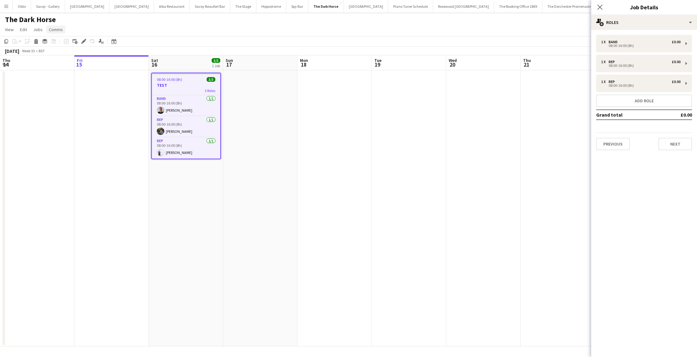
click at [59, 30] on span "Comms" at bounding box center [56, 30] width 14 height 6
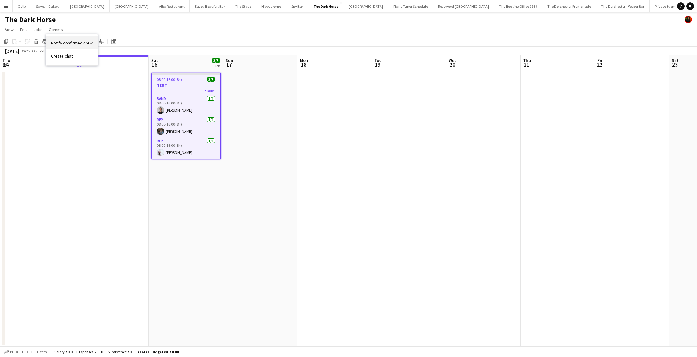
click at [72, 44] on span "Notify confirmed crew" at bounding box center [72, 43] width 42 height 6
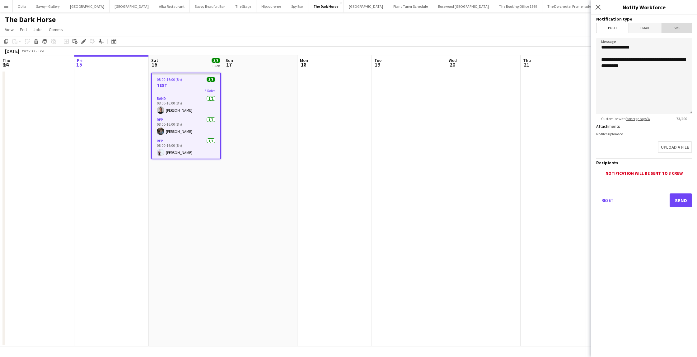
click at [681, 29] on span "SMS" at bounding box center [677, 27] width 30 height 9
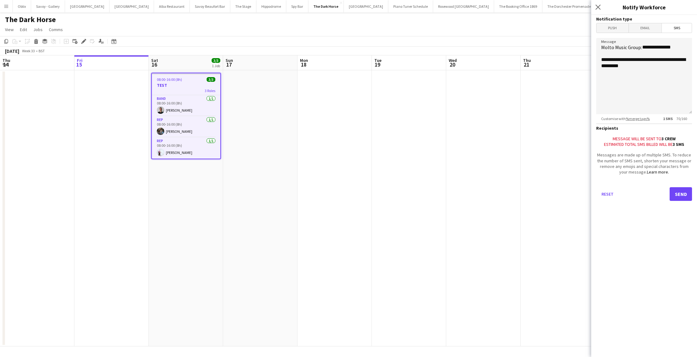
click at [609, 25] on span "Push" at bounding box center [613, 27] width 32 height 9
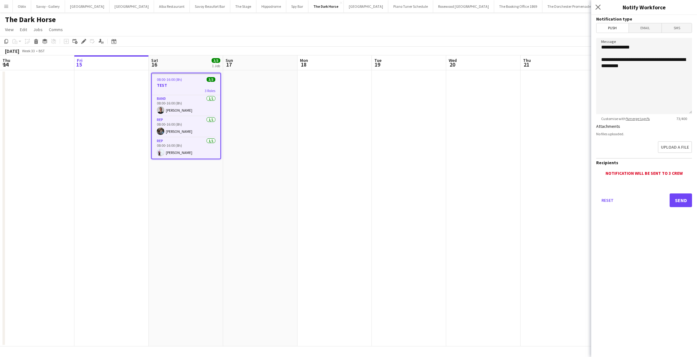
click at [642, 28] on span "Email" at bounding box center [645, 27] width 33 height 9
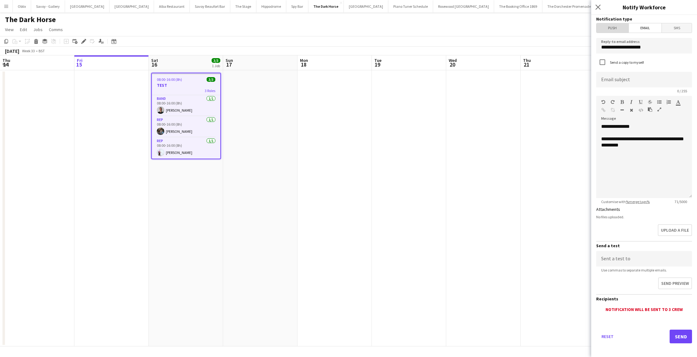
click at [614, 28] on span "Push" at bounding box center [613, 27] width 32 height 9
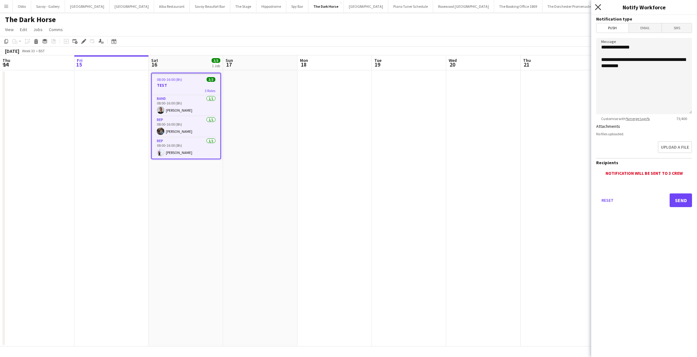
click at [599, 9] on icon "Close pop-in" at bounding box center [598, 7] width 6 height 6
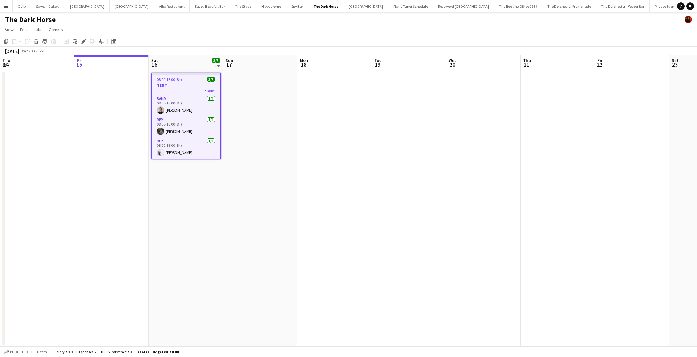
click at [30, 28] on app-page-menu "View Day view expanded Day view collapsed Month view Date picker Jump to today …" at bounding box center [348, 30] width 697 height 12
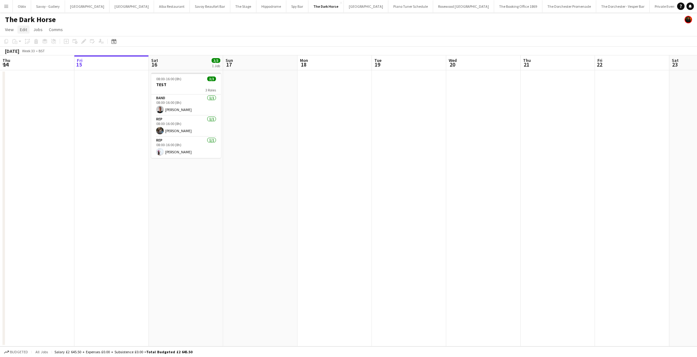
click at [25, 30] on span "Edit" at bounding box center [23, 30] width 7 height 6
click at [38, 30] on span "Jobs" at bounding box center [37, 30] width 9 height 6
click at [41, 29] on span "Jobs" at bounding box center [37, 30] width 9 height 6
click at [50, 29] on span "Comms" at bounding box center [56, 30] width 14 height 6
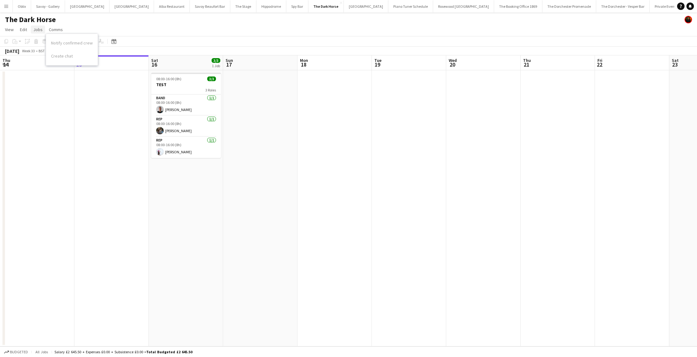
drag, startPoint x: 46, startPoint y: 30, endPoint x: 42, endPoint y: 30, distance: 4.1
click at [46, 30] on link "Comms" at bounding box center [55, 30] width 19 height 8
click at [42, 30] on link "Jobs" at bounding box center [38, 30] width 14 height 8
click at [52, 30] on span "Comms" at bounding box center [56, 30] width 14 height 6
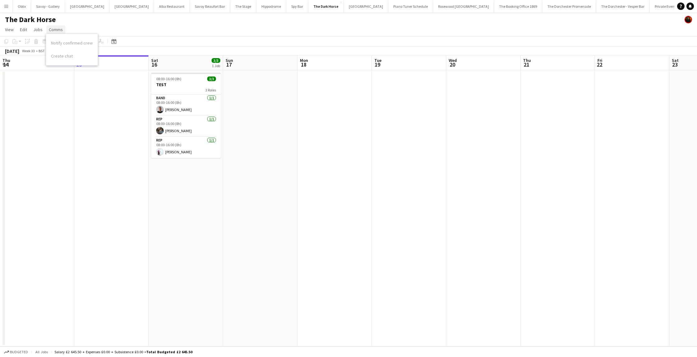
click at [52, 30] on span "Comms" at bounding box center [56, 30] width 14 height 6
click at [9, 29] on span "View" at bounding box center [9, 30] width 9 height 6
click at [10, 29] on span "View" at bounding box center [9, 30] width 9 height 6
click at [8, 8] on app-icon "Menu" at bounding box center [6, 6] width 5 height 5
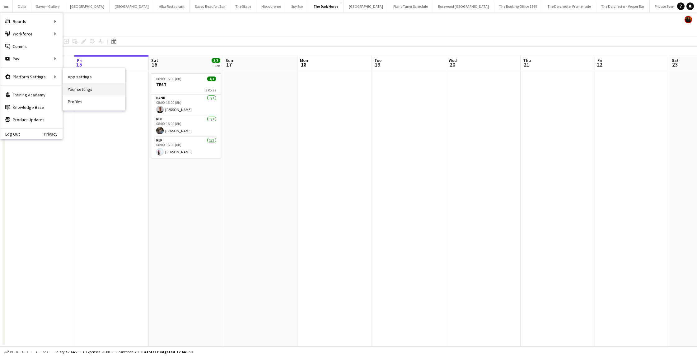
click at [90, 89] on link "Your settings" at bounding box center [94, 89] width 62 height 12
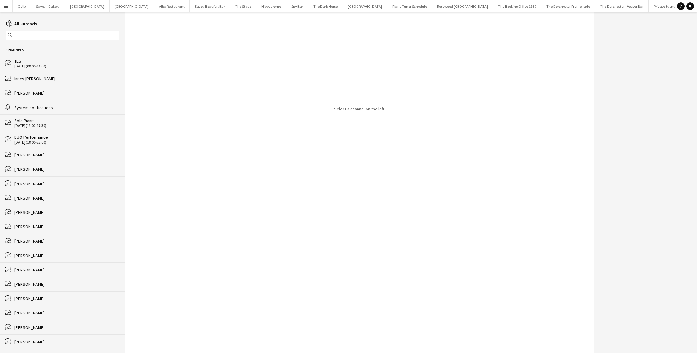
click at [7, 9] on button "Menu" at bounding box center [6, 6] width 12 height 12
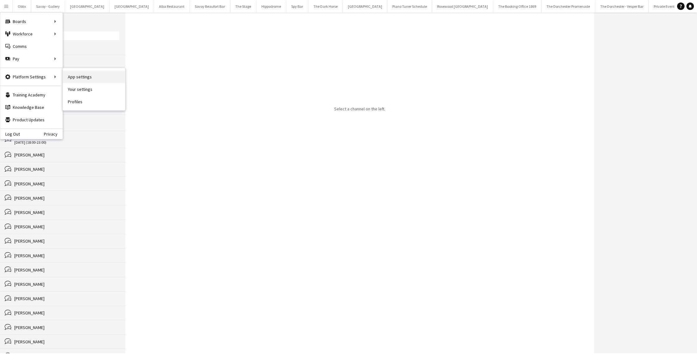
click at [92, 81] on link "App settings" at bounding box center [94, 77] width 62 height 12
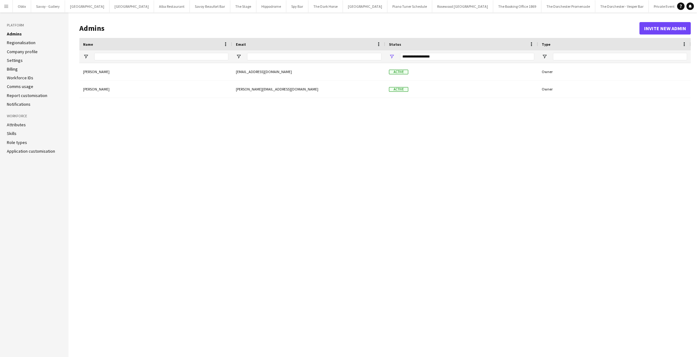
click at [17, 104] on link "Notifications" at bounding box center [19, 104] width 24 height 6
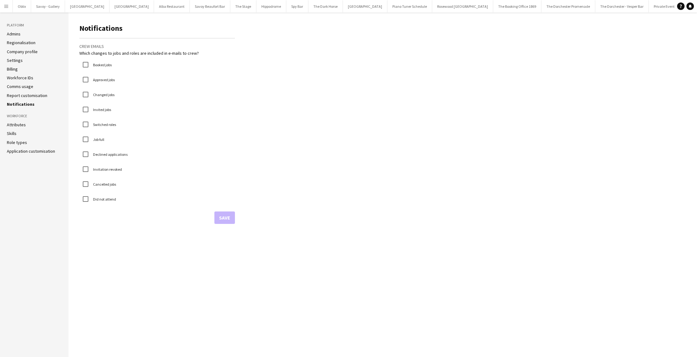
click at [22, 125] on link "Attributes" at bounding box center [16, 125] width 19 height 6
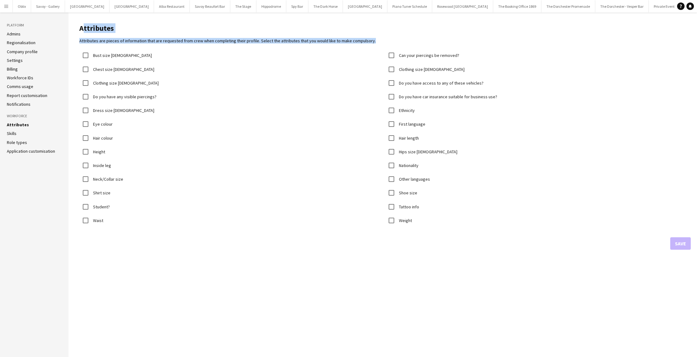
drag, startPoint x: 79, startPoint y: 27, endPoint x: 389, endPoint y: 45, distance: 310.0
click at [389, 45] on app-edit-attributes "Attributes Attributes are pieces of information that are requested from crew wh…" at bounding box center [385, 134] width 612 height 231
copy app-edit-attributes "Attributes Attributes are pieces of information that are requested from crew wh…"
click at [191, 293] on main "Attributes Attributes are pieces of information that are requested from crew wh…" at bounding box center [382, 184] width 629 height 345
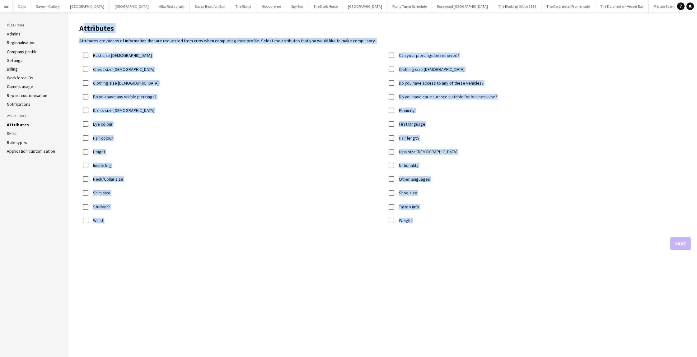
drag, startPoint x: 466, startPoint y: 236, endPoint x: 71, endPoint y: 32, distance: 444.9
click at [71, 32] on main "Attributes Attributes are pieces of information that are requested from crew wh…" at bounding box center [382, 184] width 629 height 345
copy app-edit-attributes "Attributes Attributes are pieces of information that are requested from crew wh…"
click at [203, 262] on main "Attributes Attributes are pieces of information that are requested from crew wh…" at bounding box center [382, 184] width 629 height 345
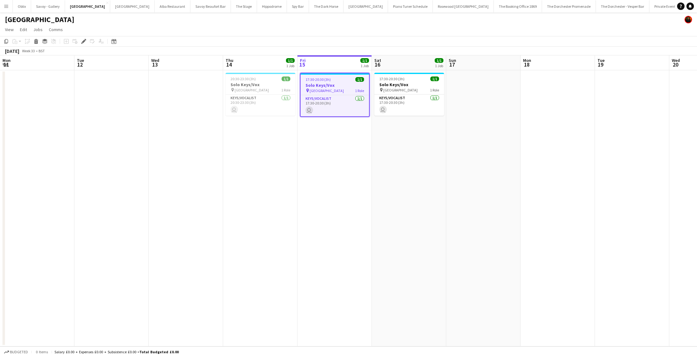
scroll to position [0, 214]
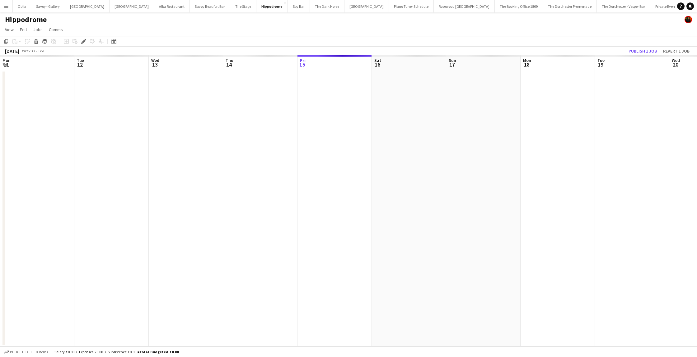
scroll to position [0, 214]
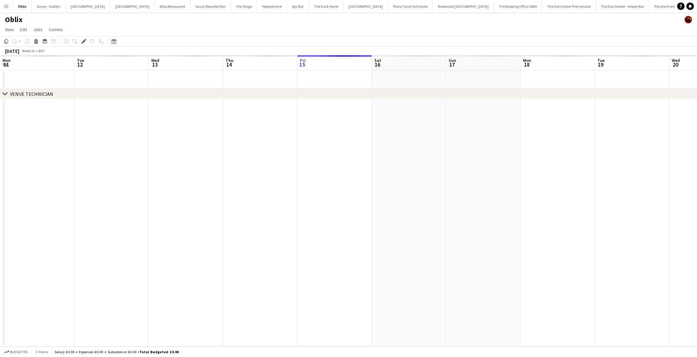
scroll to position [0, 214]
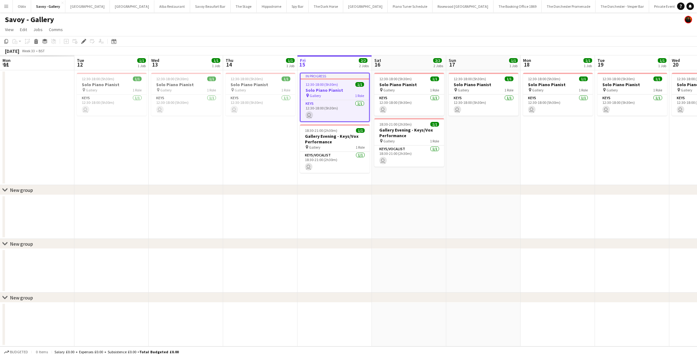
scroll to position [0, 214]
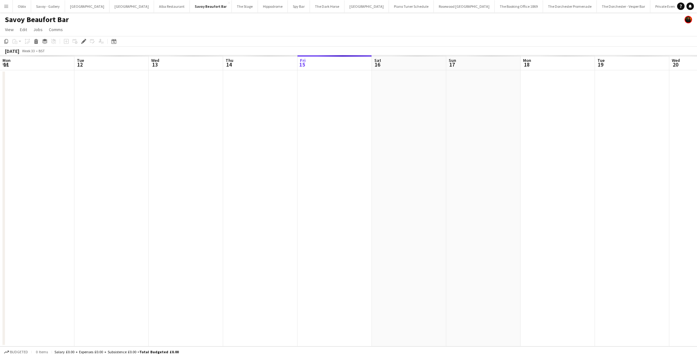
scroll to position [0, 214]
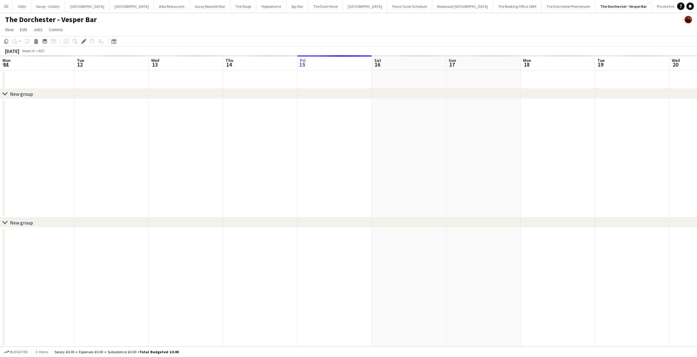
scroll to position [0, 214]
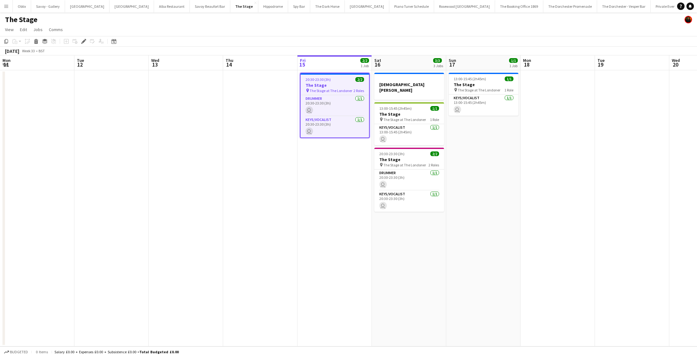
scroll to position [0, 214]
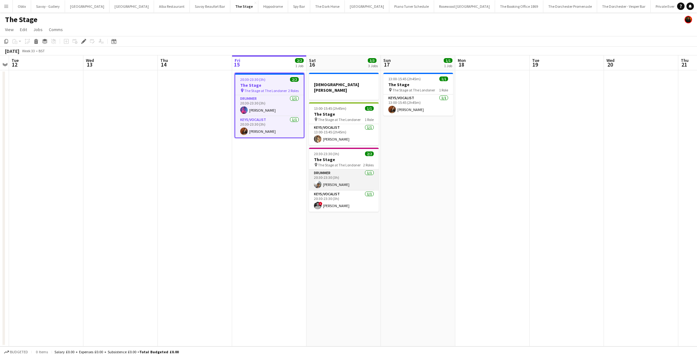
click at [339, 182] on app-card-role "Drummer 1/1 20:30-23:30 (3h) Tom Blunt" at bounding box center [344, 180] width 70 height 21
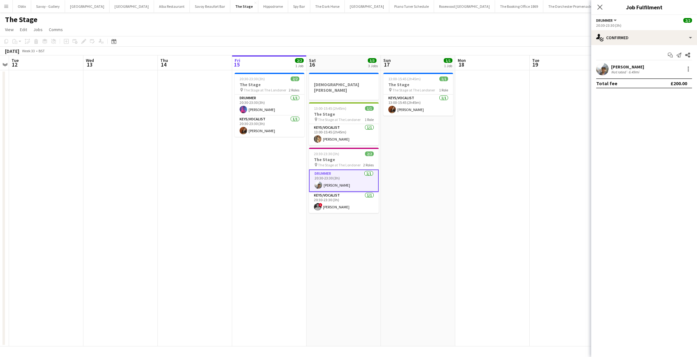
click at [601, 67] on app-user-avatar at bounding box center [602, 69] width 12 height 12
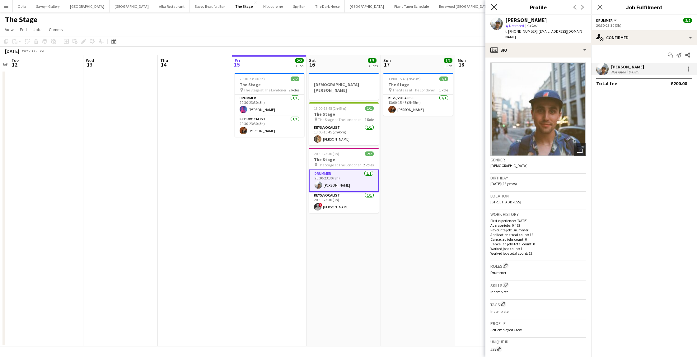
click at [495, 6] on icon "Close pop-in" at bounding box center [494, 7] width 6 height 6
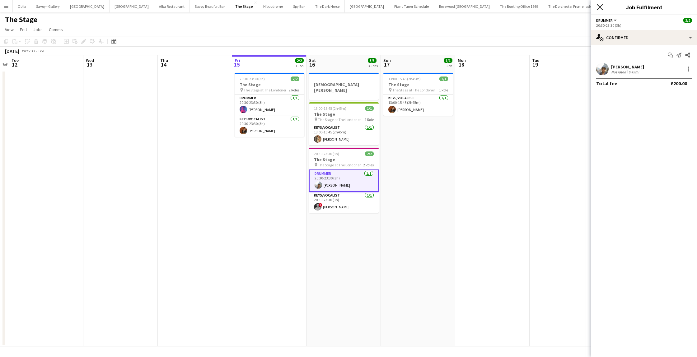
click at [599, 7] on icon "Close pop-in" at bounding box center [600, 7] width 6 height 6
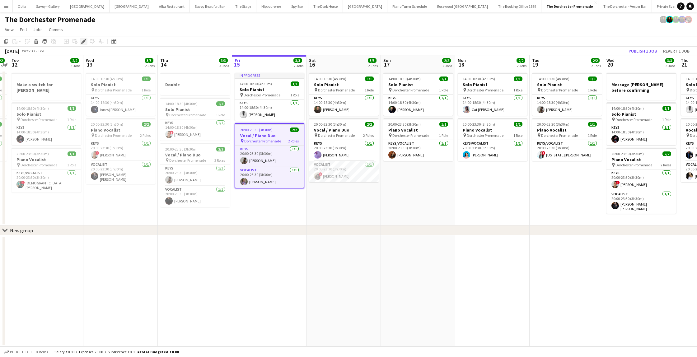
click at [82, 40] on icon "Edit" at bounding box center [83, 41] width 5 height 5
type input "**********"
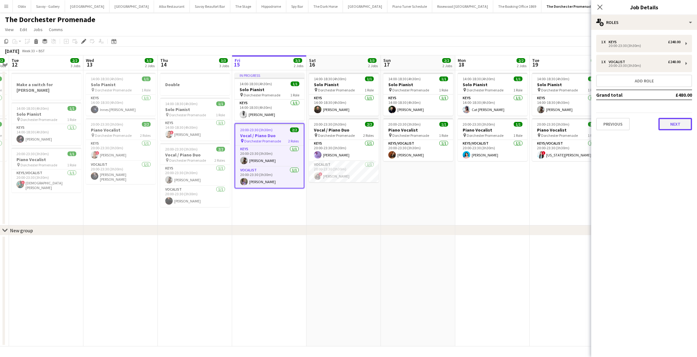
click at [671, 122] on button "Next" at bounding box center [676, 124] width 34 height 12
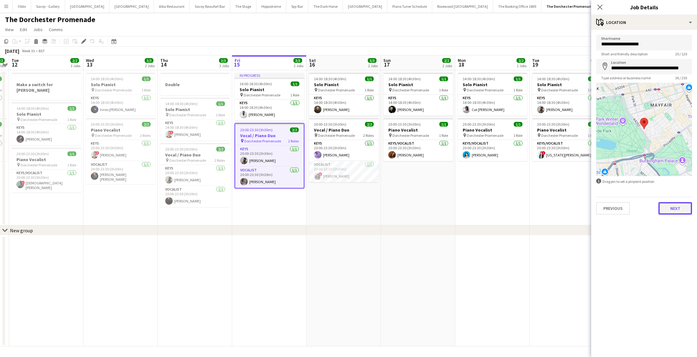
click at [681, 212] on button "Next" at bounding box center [676, 208] width 34 height 12
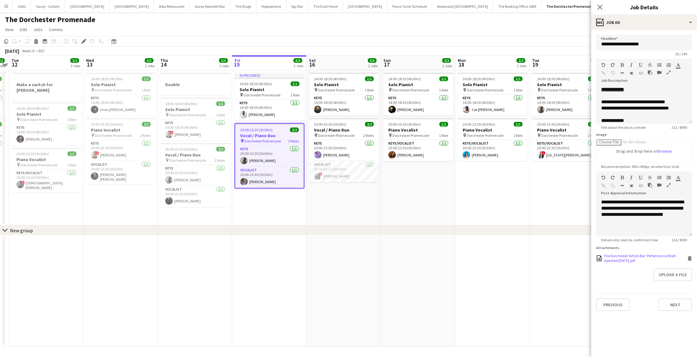
click at [628, 261] on div "The Dorchester 'Artists Bar' Performance Brief - Updated May 2025.pdf" at bounding box center [645, 258] width 82 height 9
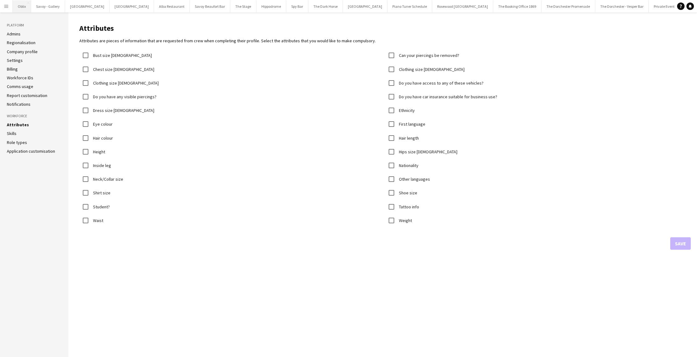
drag, startPoint x: 0, startPoint y: 0, endPoint x: 19, endPoint y: 12, distance: 22.2
click at [10, 7] on button "Menu" at bounding box center [6, 6] width 12 height 12
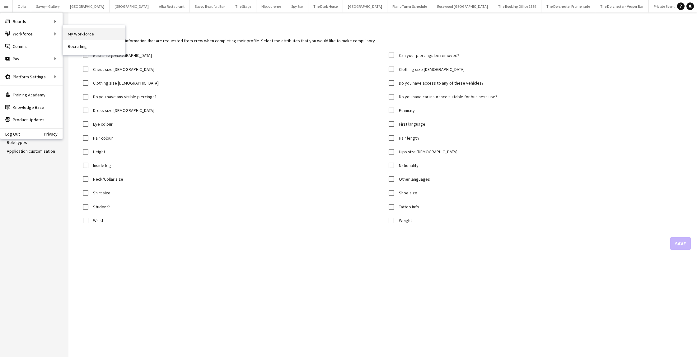
click at [87, 38] on link "My Workforce" at bounding box center [94, 34] width 62 height 12
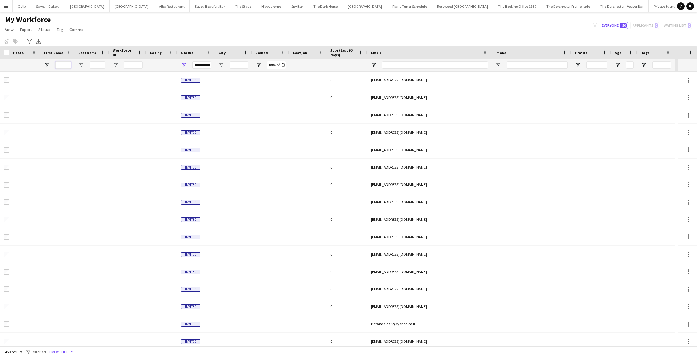
click at [64, 65] on input "First Name Filter Input" at bounding box center [63, 64] width 16 height 7
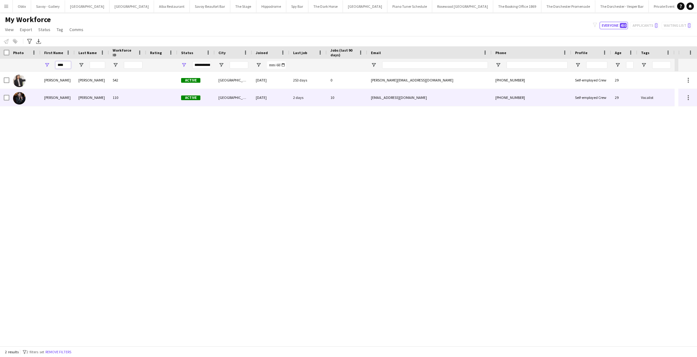
type input "****"
click at [66, 96] on div "Lucy" at bounding box center [57, 97] width 34 height 17
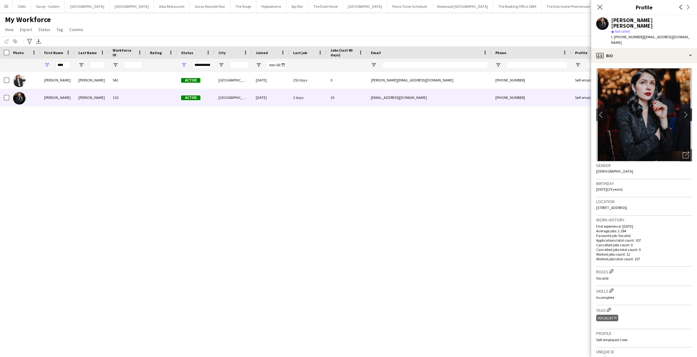
click at [684, 111] on app-icon "chevron-right" at bounding box center [688, 114] width 10 height 7
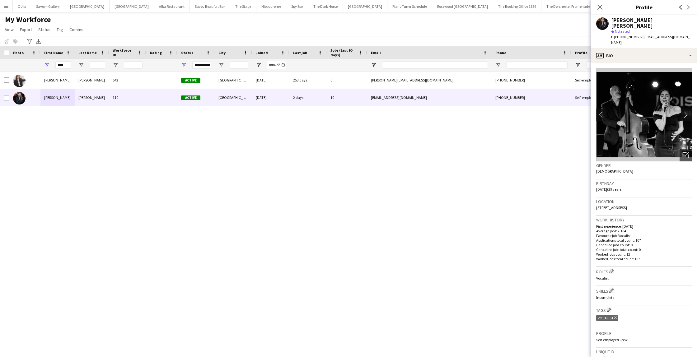
click at [685, 111] on app-icon "chevron-right" at bounding box center [688, 114] width 10 height 7
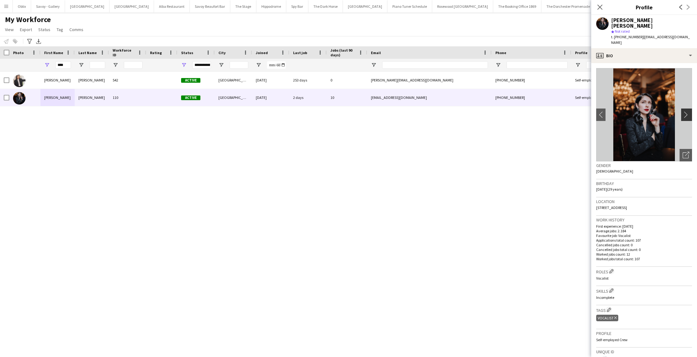
click at [685, 111] on app-icon "chevron-right" at bounding box center [688, 114] width 10 height 7
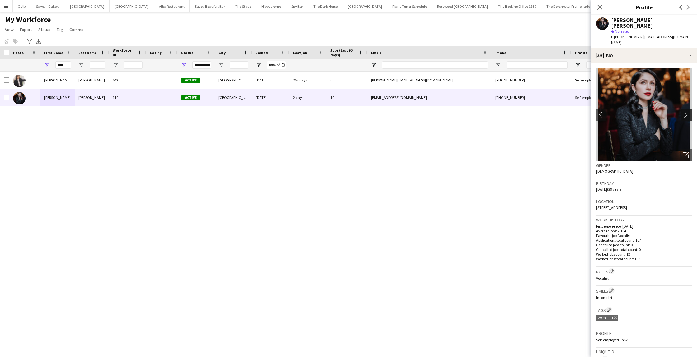
click at [685, 111] on app-icon "chevron-right" at bounding box center [688, 114] width 10 height 7
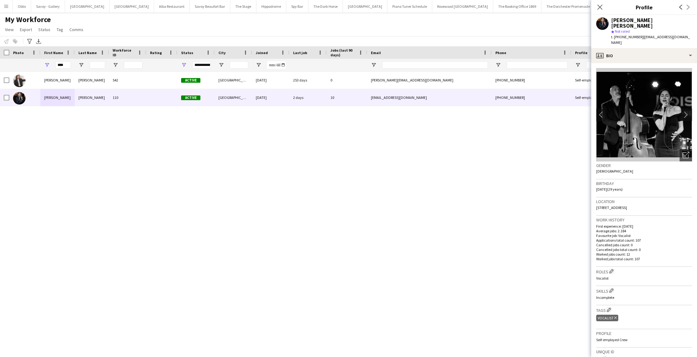
click at [685, 111] on app-icon "chevron-right" at bounding box center [688, 114] width 10 height 7
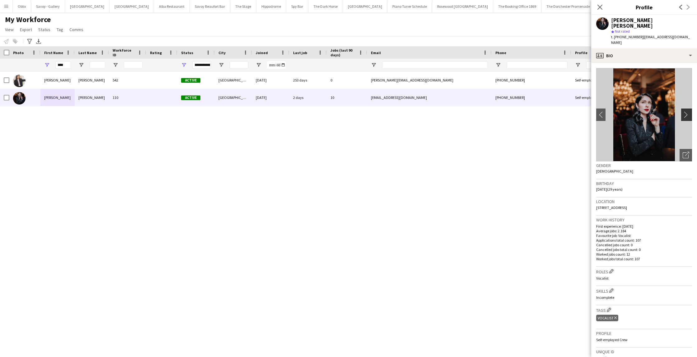
click at [685, 111] on app-icon "chevron-right" at bounding box center [688, 114] width 10 height 7
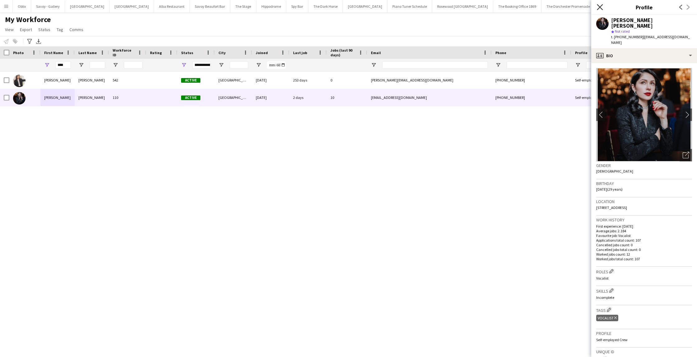
click at [601, 7] on icon at bounding box center [600, 7] width 6 height 6
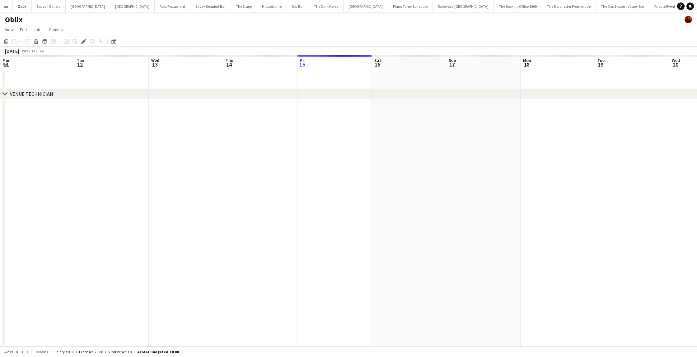
scroll to position [0, 214]
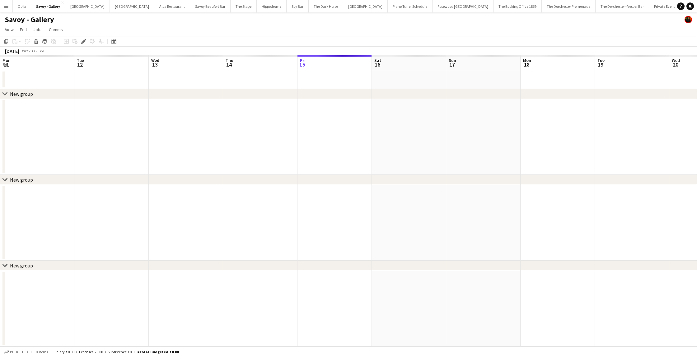
scroll to position [0, 214]
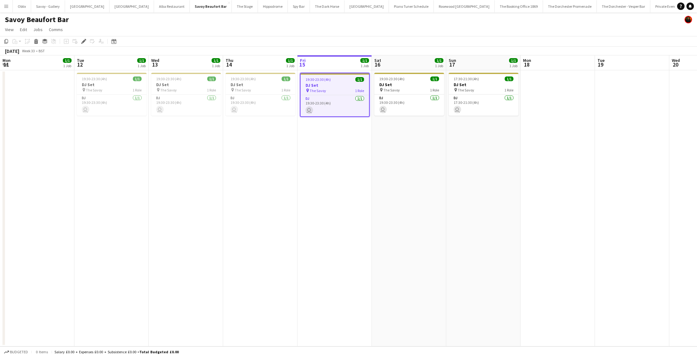
scroll to position [0, 214]
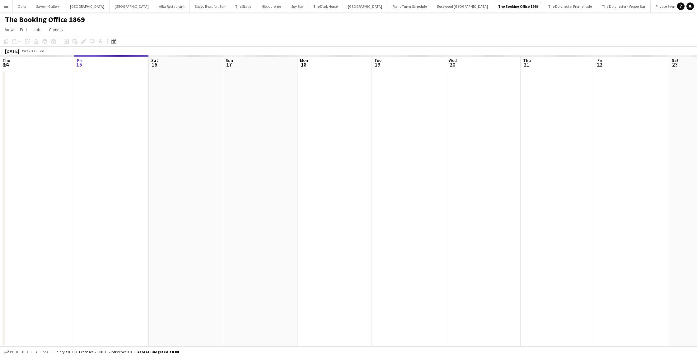
scroll to position [0, 214]
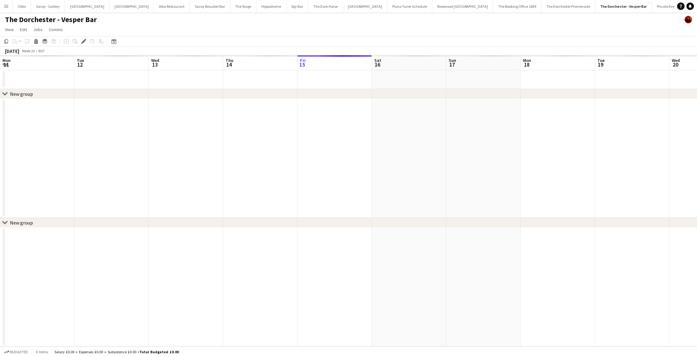
scroll to position [0, 214]
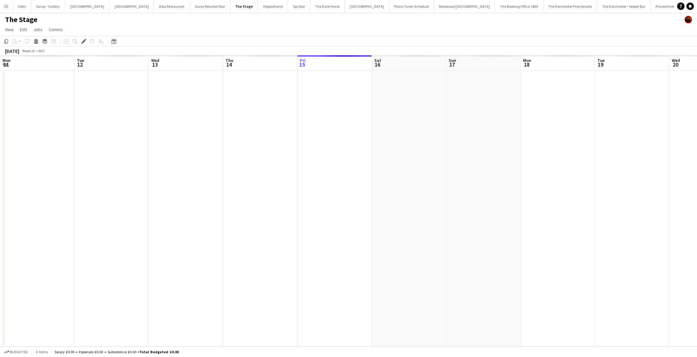
scroll to position [0, 214]
